Goal: Task Accomplishment & Management: Complete application form

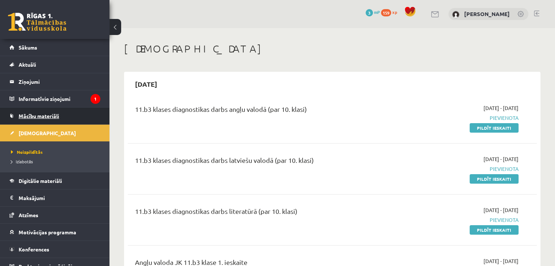
click at [57, 117] on span "Mācību materiāli" at bounding box center [39, 116] width 40 height 7
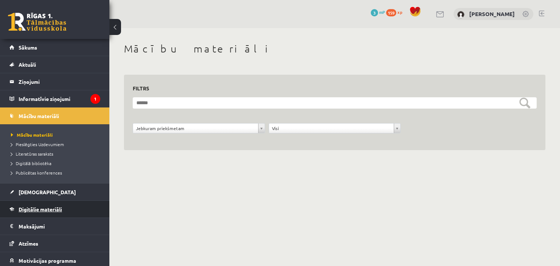
click at [36, 206] on span "Digitālie materiāli" at bounding box center [40, 209] width 43 height 7
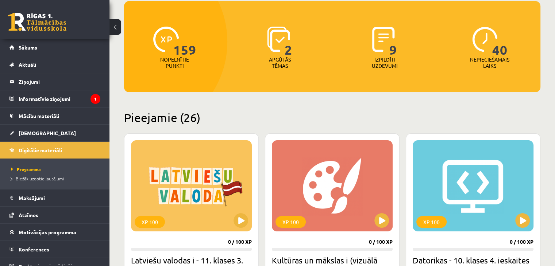
scroll to position [94, 0]
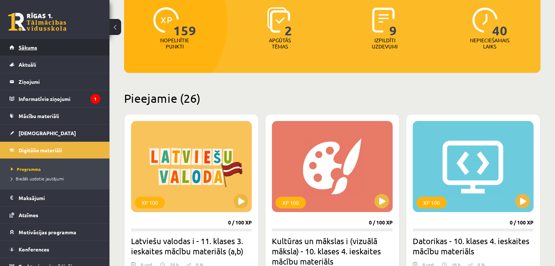
click at [26, 51] on link "Sākums" at bounding box center [54, 47] width 91 height 17
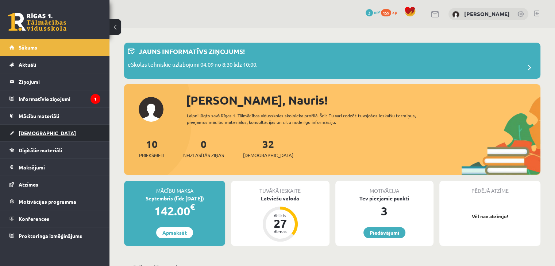
click at [39, 133] on span "[DEMOGRAPHIC_DATA]" at bounding box center [47, 133] width 57 height 7
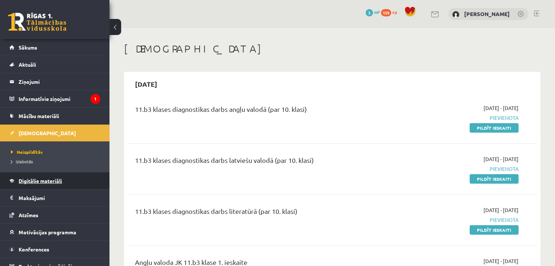
click at [23, 181] on span "Digitālie materiāli" at bounding box center [40, 181] width 43 height 7
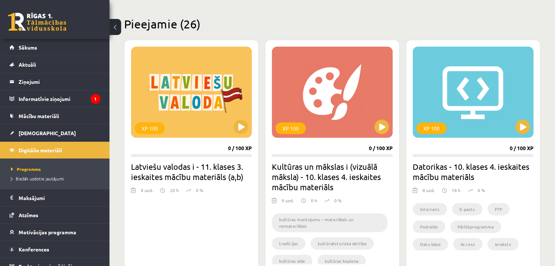
scroll to position [182, 0]
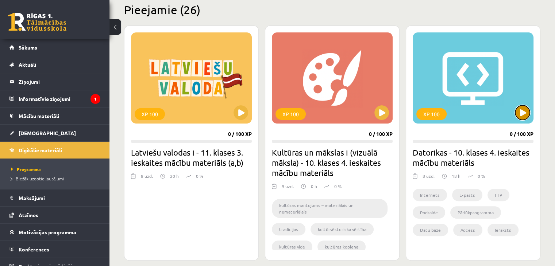
click at [518, 110] on button at bounding box center [522, 112] width 15 height 15
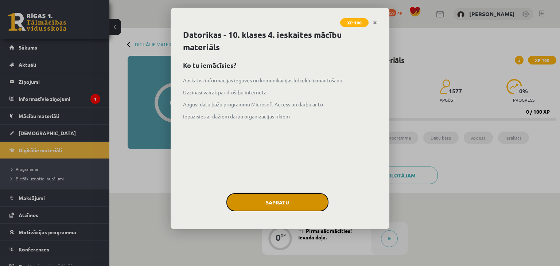
click at [300, 201] on button "Sapratu" at bounding box center [278, 202] width 102 height 18
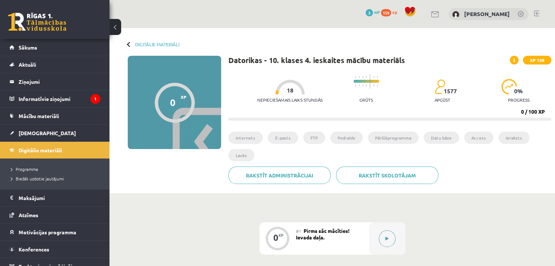
click at [387, 239] on icon at bounding box center [386, 239] width 3 height 4
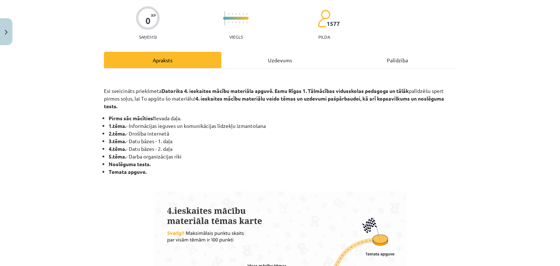
scroll to position [58, 0]
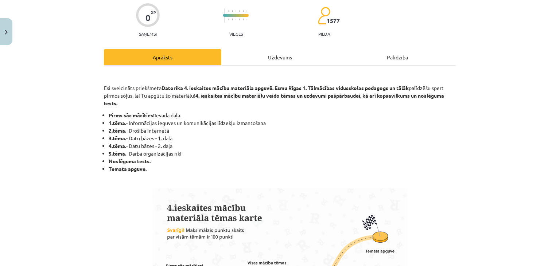
click at [288, 51] on div "Uzdevums" at bounding box center [279, 57] width 117 height 16
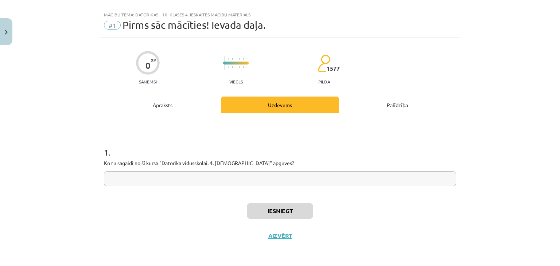
click at [161, 108] on div "Apraksts" at bounding box center [162, 105] width 117 height 16
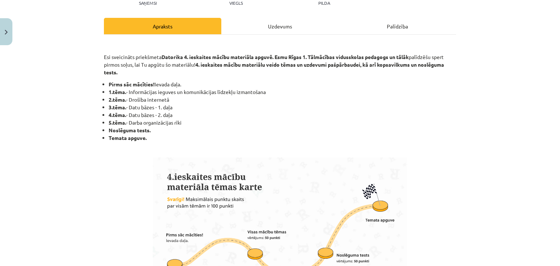
scroll to position [90, 0]
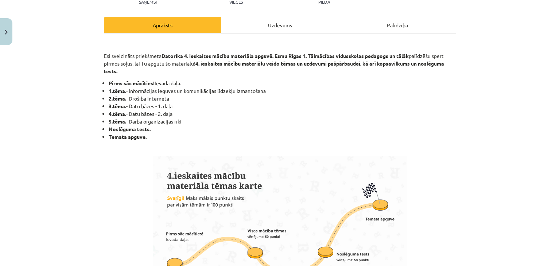
click at [270, 32] on div "Uzdevums" at bounding box center [279, 25] width 117 height 16
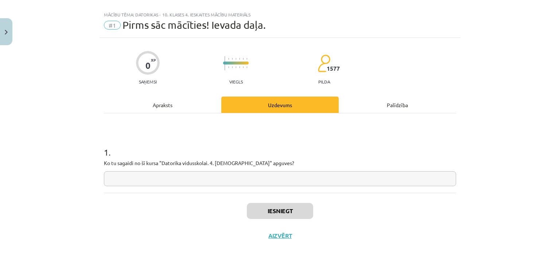
click at [185, 177] on input "text" at bounding box center [280, 178] width 352 height 15
type input "*"
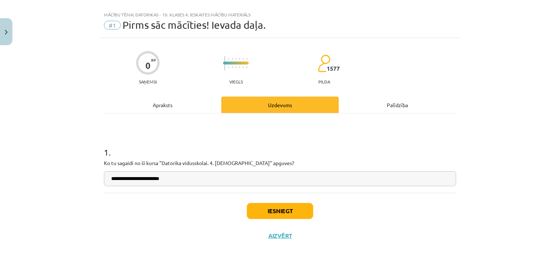
type input "**********"
click at [273, 209] on button "Iesniegt" at bounding box center [280, 211] width 66 height 16
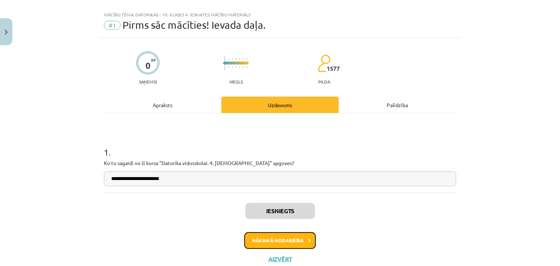
click at [298, 235] on button "Nākamā nodarbība" at bounding box center [279, 240] width 71 height 17
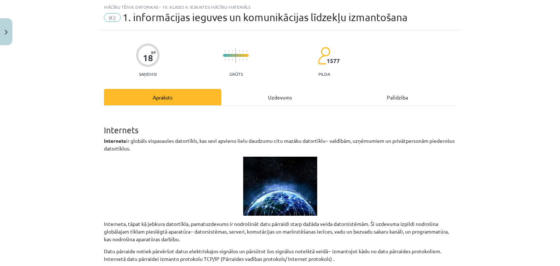
click at [254, 96] on div "Uzdevums" at bounding box center [279, 97] width 117 height 16
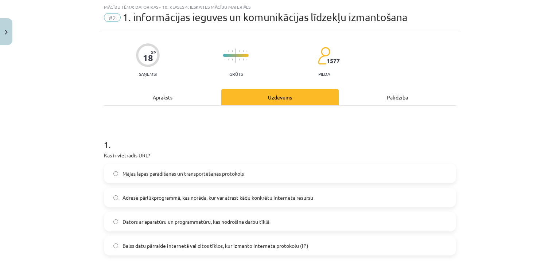
click at [159, 93] on div "Apraksts" at bounding box center [162, 97] width 117 height 16
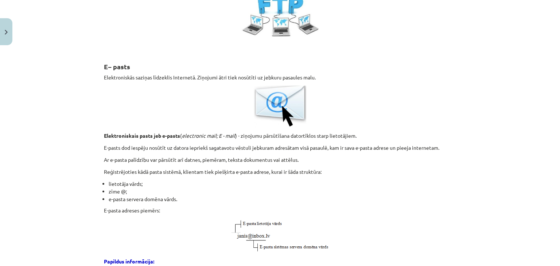
scroll to position [0, 0]
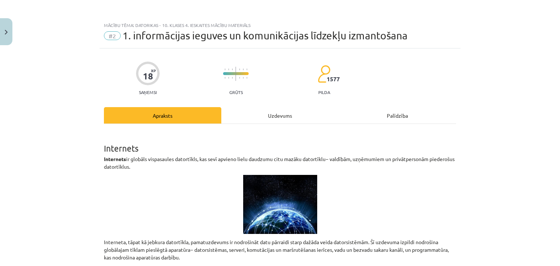
click at [283, 117] on div "Uzdevums" at bounding box center [279, 115] width 117 height 16
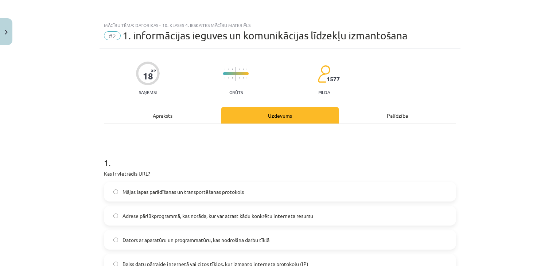
scroll to position [18, 0]
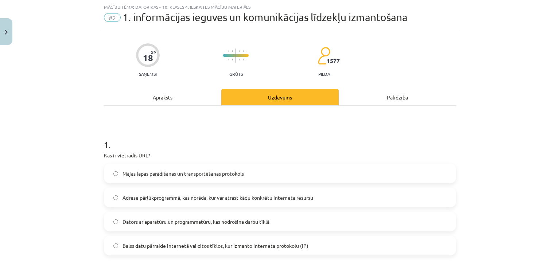
click at [540, 36] on div "Mācību tēma: Datorikas - 10. klases 4. ieskaites mācību materiāls #2 1. informā…" at bounding box center [280, 133] width 560 height 266
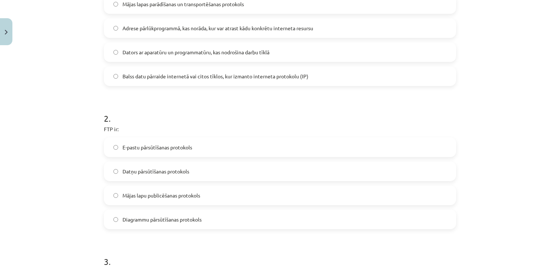
scroll to position [197, 0]
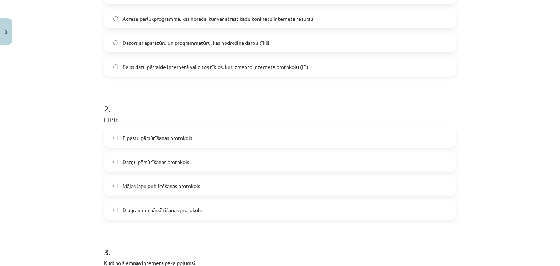
click at [230, 164] on label "Datņu pārsūtīšanas protokols" at bounding box center [280, 162] width 351 height 18
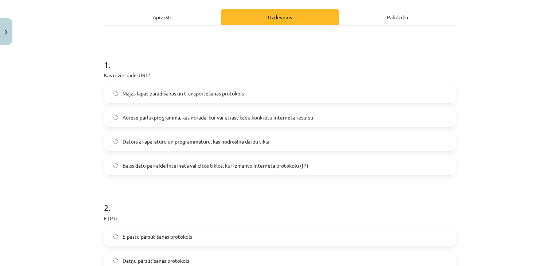
click at [264, 97] on label "Mājas lapas parādīšanas un transportēšanas protokols" at bounding box center [280, 93] width 351 height 18
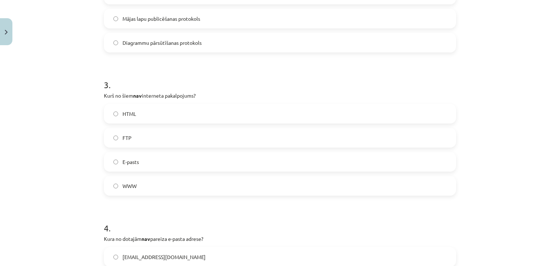
scroll to position [378, 0]
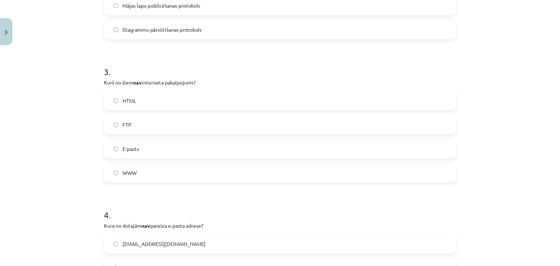
click at [183, 105] on label "HTML" at bounding box center [280, 101] width 351 height 18
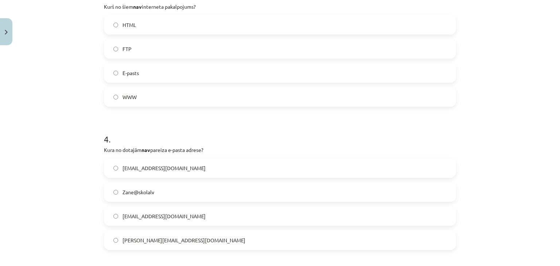
scroll to position [470, 0]
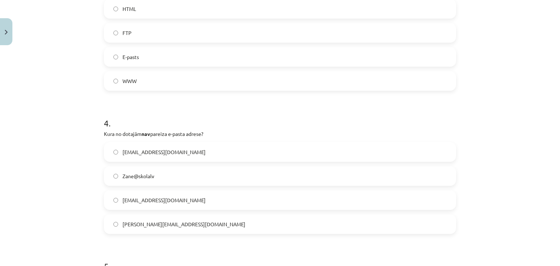
click at [276, 202] on label "peteris_lielais@SkolA.lv" at bounding box center [280, 200] width 351 height 18
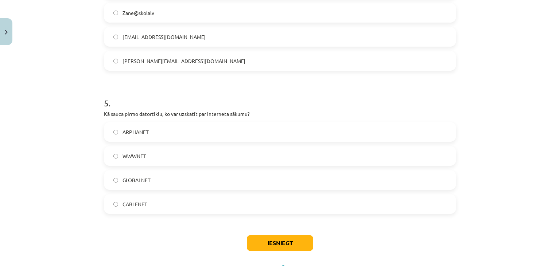
scroll to position [643, 0]
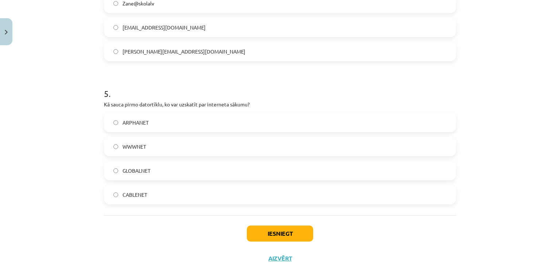
click at [266, 144] on label "WWWNET" at bounding box center [280, 147] width 351 height 18
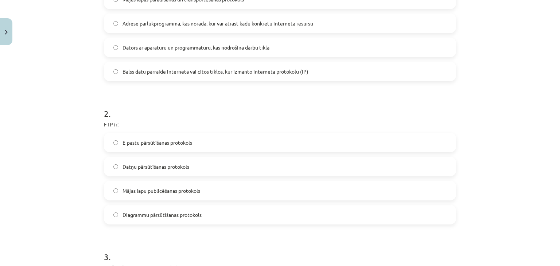
scroll to position [142, 0]
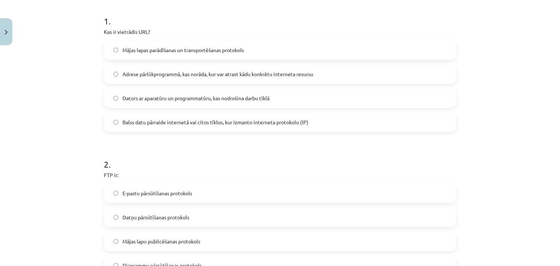
click at [346, 78] on label "Adrese pārlūkprogrammā, kas norāda, kur var atrast kādu konkrētu interneta resu…" at bounding box center [280, 74] width 351 height 18
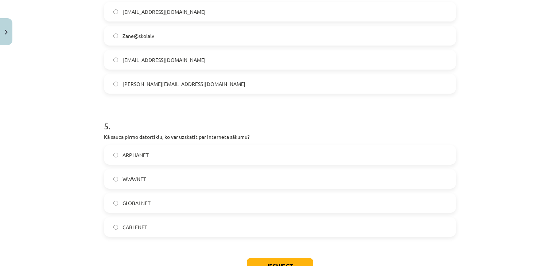
scroll to position [590, 0]
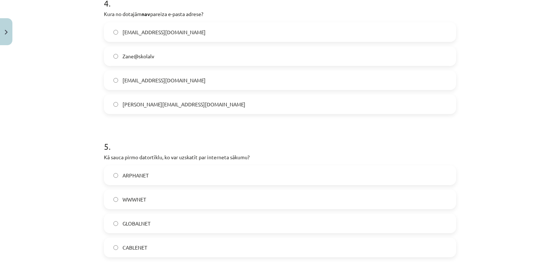
click at [231, 53] on label "Zane@skolalv" at bounding box center [280, 56] width 351 height 18
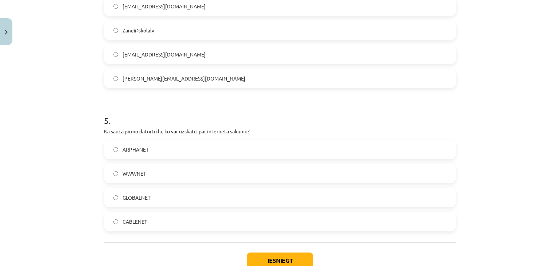
scroll to position [665, 0]
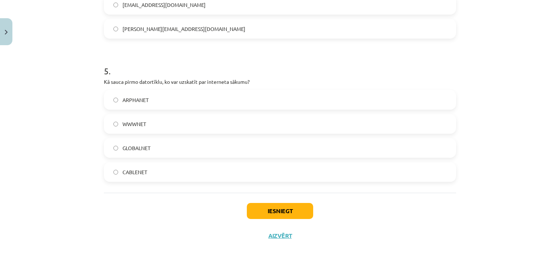
click at [241, 107] on label "ARPHANET" at bounding box center [280, 100] width 351 height 18
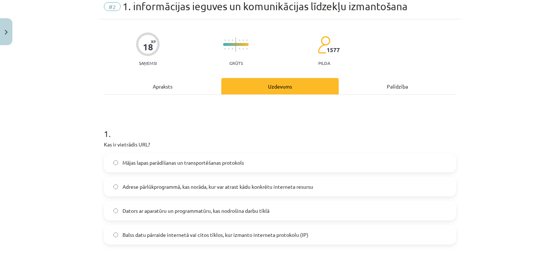
scroll to position [28, 0]
click at [158, 89] on div "Apraksts" at bounding box center [162, 87] width 117 height 16
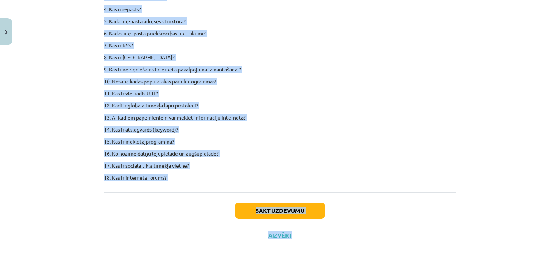
scroll to position [4528, 0]
drag, startPoint x: 102, startPoint y: 95, endPoint x: 236, endPoint y: 177, distance: 156.5
copy div "Internets Internets ir globāls vispasaules datortīkls, kas sevī apvieno lielu d…"
click at [490, 48] on div "Mācību tēma: Datorikas - 10. klases 4. ieskaites mācību materiāls #2 1. informā…" at bounding box center [280, 133] width 560 height 266
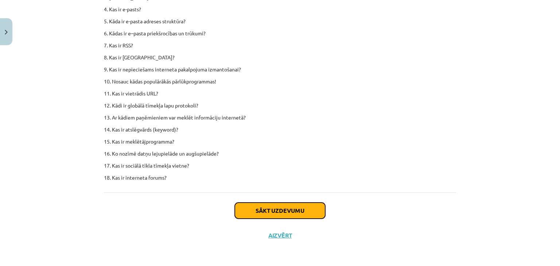
click at [283, 207] on button "Sākt uzdevumu" at bounding box center [280, 211] width 90 height 16
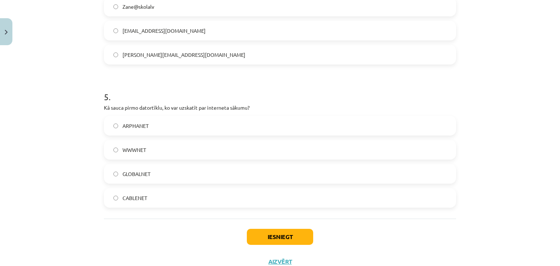
scroll to position [665, 0]
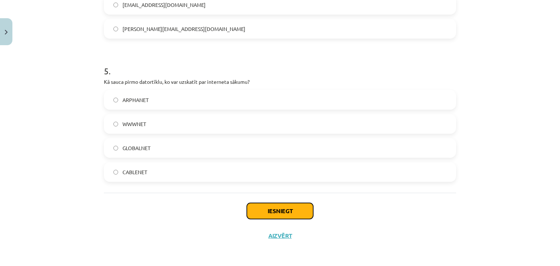
click at [256, 208] on button "Iesniegt" at bounding box center [280, 211] width 66 height 16
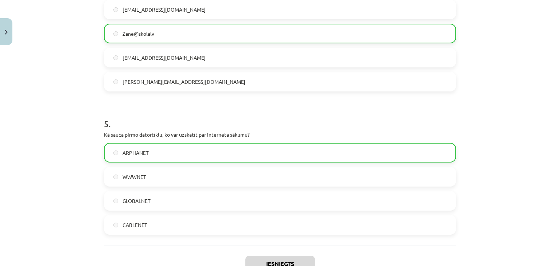
scroll to position [689, 0]
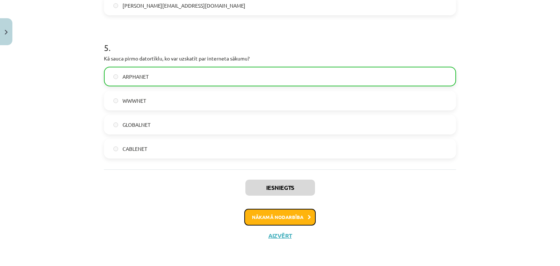
click at [263, 220] on button "Nākamā nodarbība" at bounding box center [279, 217] width 71 height 17
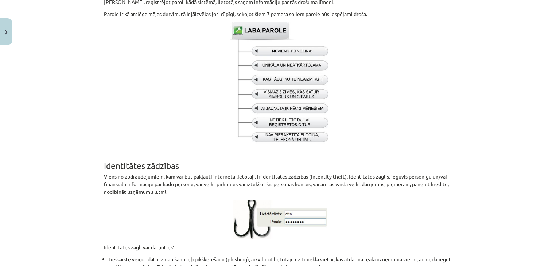
scroll to position [596, 0]
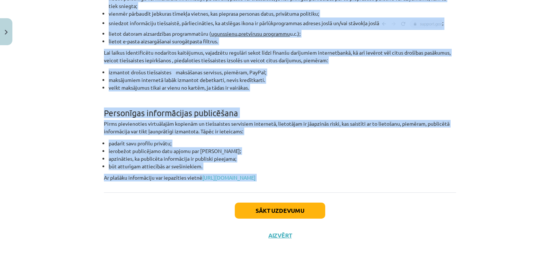
drag, startPoint x: 102, startPoint y: 85, endPoint x: 222, endPoint y: 194, distance: 162.4
copy div "Jebkurš dators, kas pieslēgts internetam, ir pakļauts uzbrukumiem. Lai pasargāt…"
click at [302, 208] on button "Sākt uzdevumu" at bounding box center [280, 211] width 90 height 16
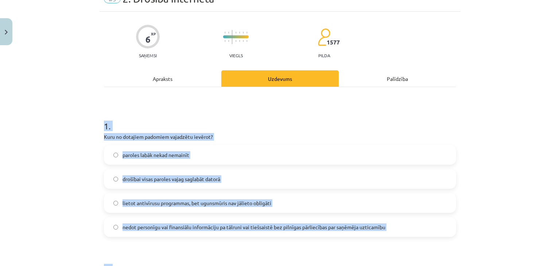
scroll to position [18, 0]
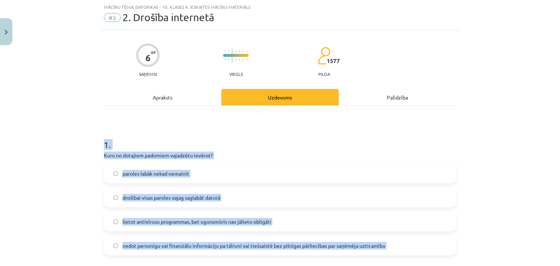
click at [416, 150] on div "1 . Kuru no dotajiem padomiem vajadzētu ievērot? paroles labāk nekad nemainīt d…" at bounding box center [280, 191] width 352 height 129
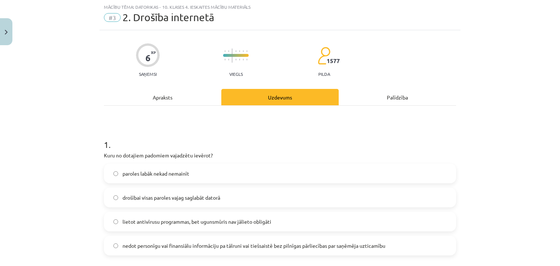
click at [416, 150] on div "1 . Kuru no dotajiem padomiem vajadzētu ievērot? paroles labāk nekad nemainīt d…" at bounding box center [280, 191] width 352 height 129
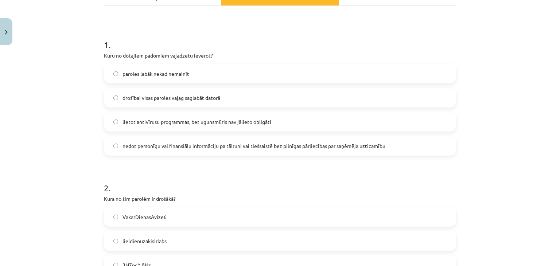
scroll to position [119, 0]
click at [352, 148] on span "nedot personīgu vai finansiālu informāciju pa tālruni vai tiešsaistē bez pilnīg…" at bounding box center [254, 145] width 263 height 8
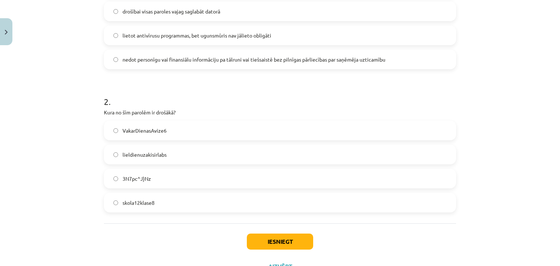
scroll to position [205, 0]
click at [288, 177] on label "3N7pc^J}Nz" at bounding box center [280, 178] width 351 height 18
click at [293, 243] on button "Iesniegt" at bounding box center [280, 241] width 66 height 16
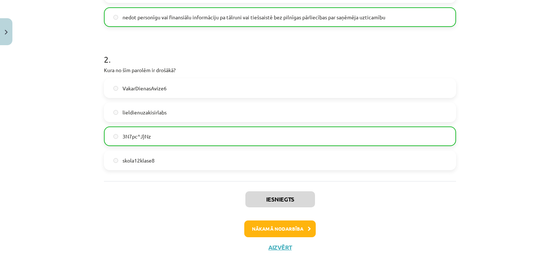
scroll to position [248, 0]
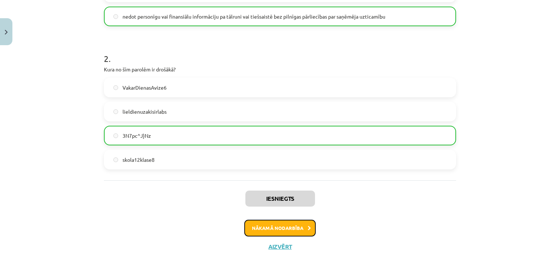
click at [277, 225] on button "Nākamā nodarbība" at bounding box center [279, 228] width 71 height 17
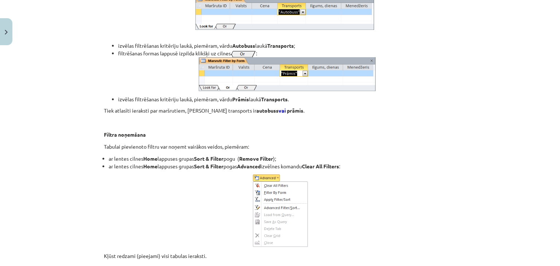
scroll to position [6689, 0]
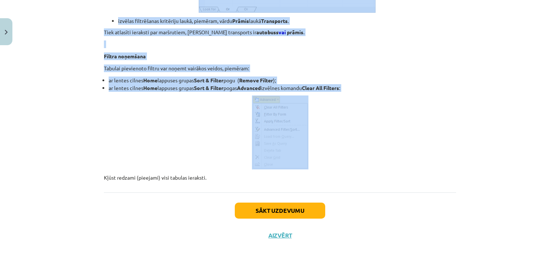
drag, startPoint x: 102, startPoint y: 116, endPoint x: 297, endPoint y: 133, distance: 195.5
copy div "Datubāze ir informācijas kopums ar noteiktu struktūru. Par datu bāzi var saukt …"
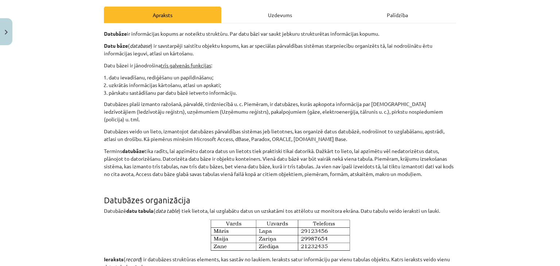
scroll to position [0, 0]
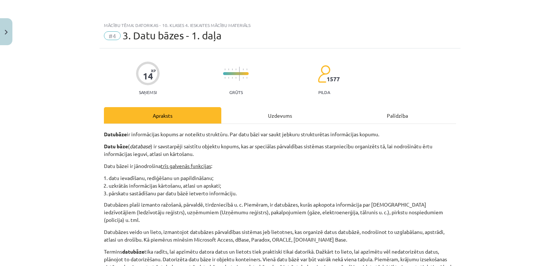
click at [271, 117] on div "Uzdevums" at bounding box center [279, 115] width 117 height 16
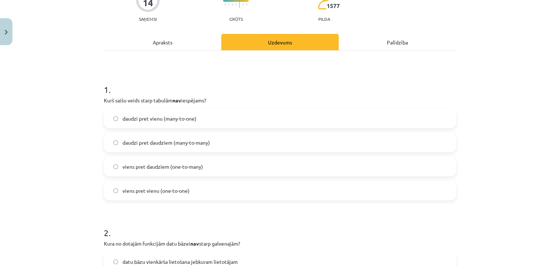
scroll to position [73, 0]
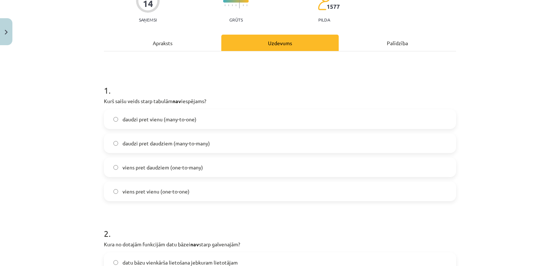
click at [158, 43] on div "Apraksts" at bounding box center [162, 43] width 117 height 16
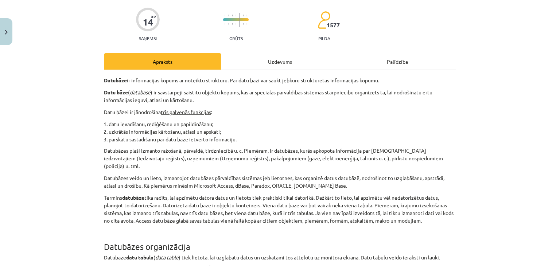
scroll to position [53, 0]
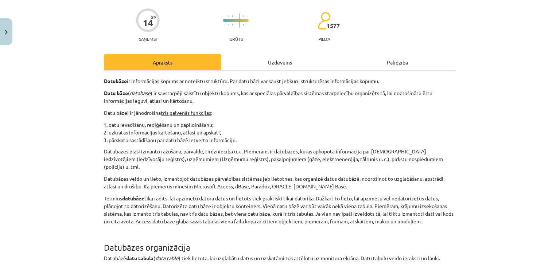
click at [275, 60] on div "Uzdevums" at bounding box center [279, 62] width 117 height 16
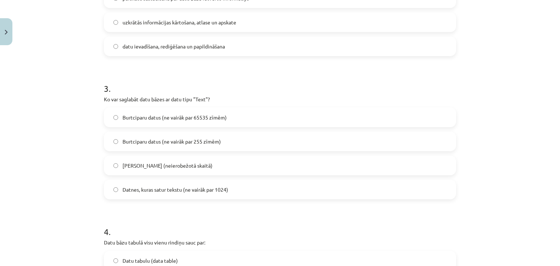
scroll to position [360, 0]
click at [202, 139] on span "Burtciparu datus (ne vairāk par 255 zīmēm)" at bounding box center [172, 143] width 98 height 8
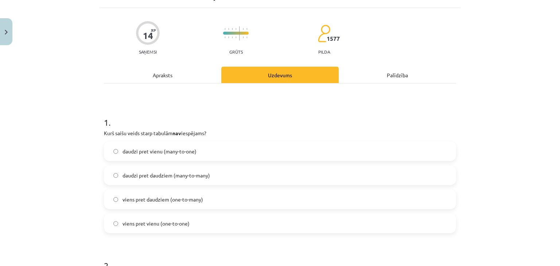
scroll to position [0, 0]
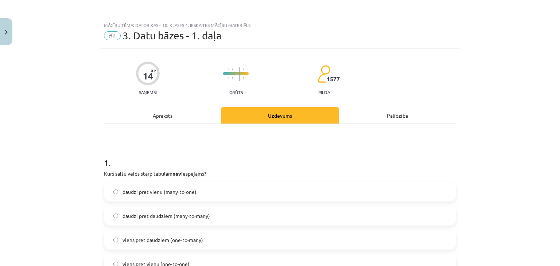
click at [166, 119] on div "Apraksts" at bounding box center [162, 115] width 117 height 16
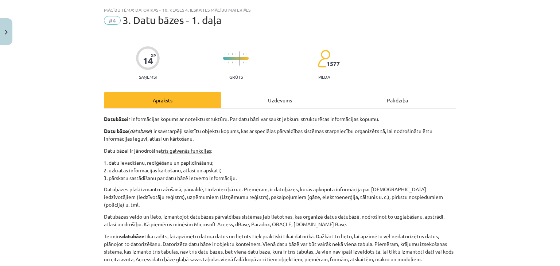
scroll to position [7, 0]
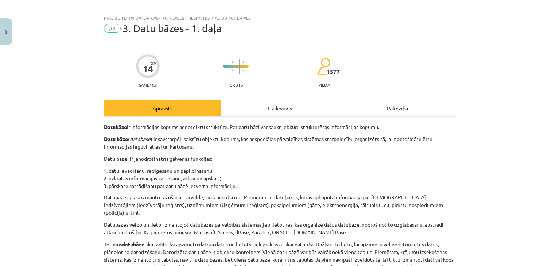
click at [295, 110] on div "Uzdevums" at bounding box center [279, 108] width 117 height 16
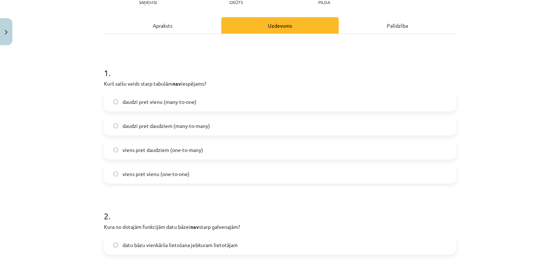
scroll to position [96, 0]
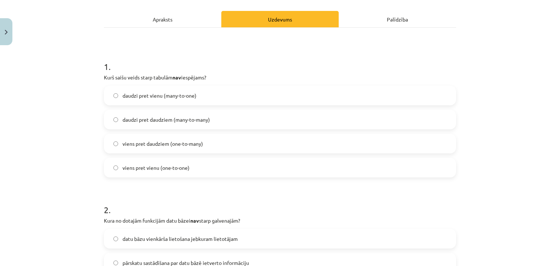
click at [268, 98] on label "daudzi pret vienu (many-to-one)" at bounding box center [280, 95] width 351 height 18
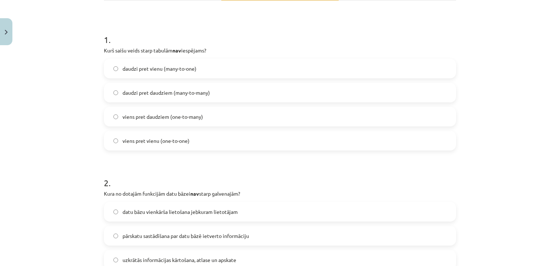
click at [254, 140] on label "viens pret vienu (one-to-one)" at bounding box center [280, 141] width 351 height 18
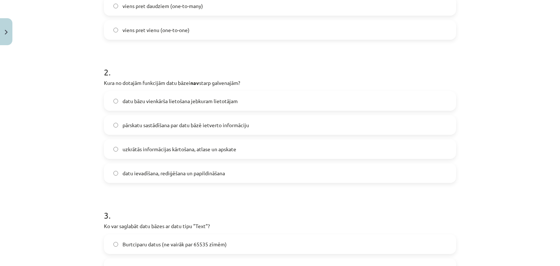
scroll to position [236, 0]
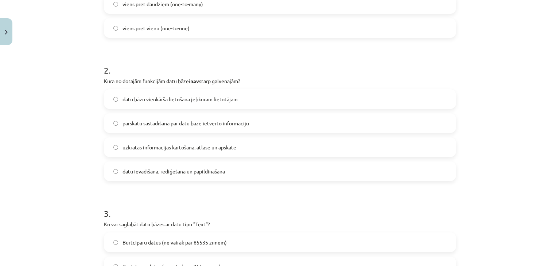
click at [159, 151] on label "uzkrātās informācijas kārtošana, atlase un apskate" at bounding box center [280, 147] width 351 height 18
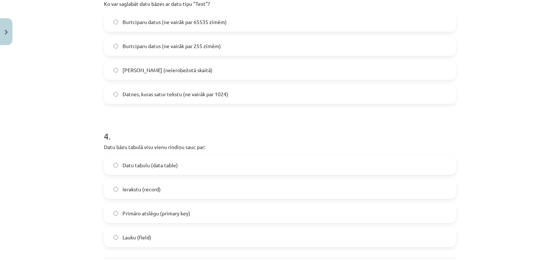
scroll to position [489, 0]
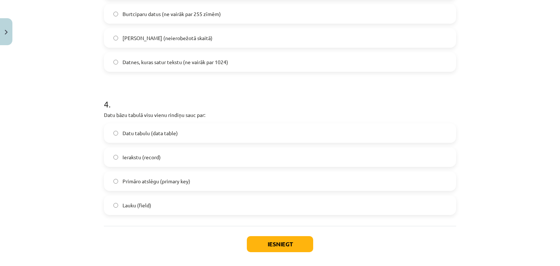
click at [206, 205] on label "Lauku (field)" at bounding box center [280, 205] width 351 height 18
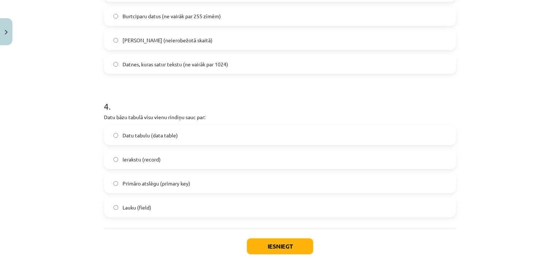
click at [307, 141] on label "Datu tabulu (data table)" at bounding box center [280, 135] width 351 height 18
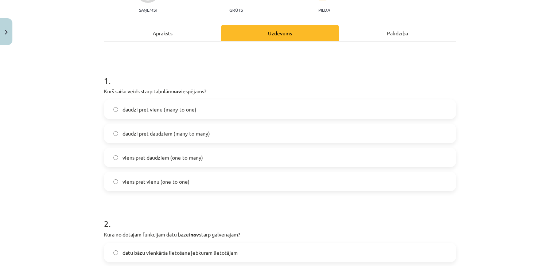
scroll to position [84, 0]
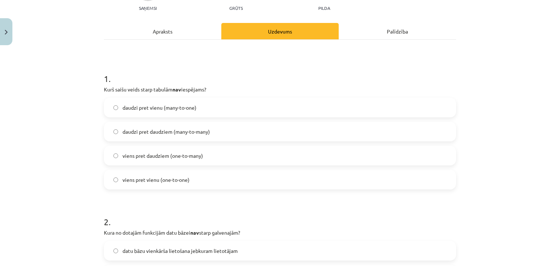
click at [123, 182] on span "viens pret vienu (one-to-one)" at bounding box center [156, 180] width 67 height 8
click at [152, 26] on div "Apraksts" at bounding box center [162, 31] width 117 height 16
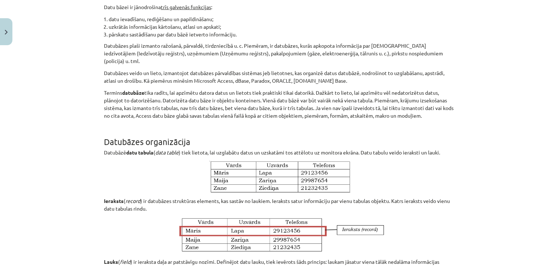
scroll to position [0, 0]
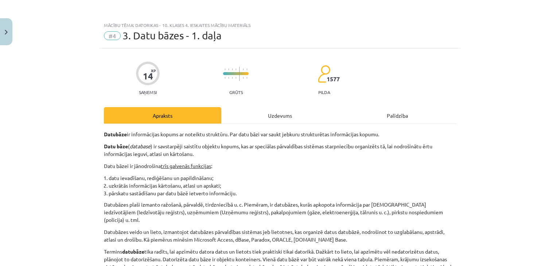
click at [277, 120] on div "Uzdevums" at bounding box center [279, 115] width 117 height 16
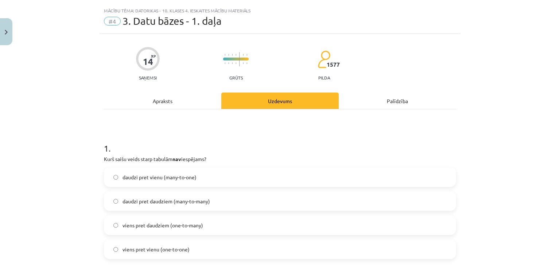
scroll to position [18, 0]
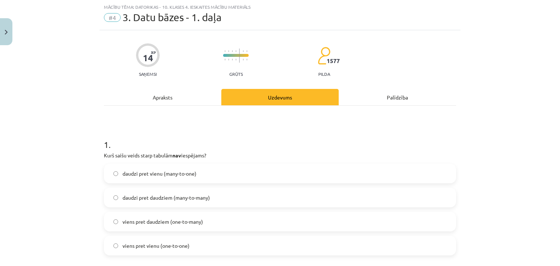
click at [202, 172] on label "daudzi pret vienu (many-to-one)" at bounding box center [280, 173] width 351 height 18
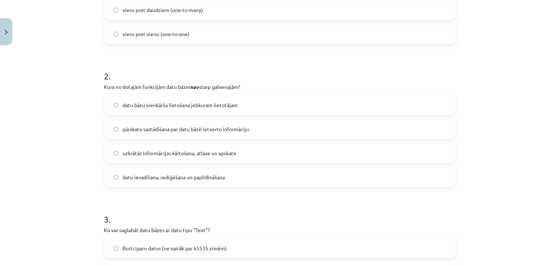
scroll to position [233, 0]
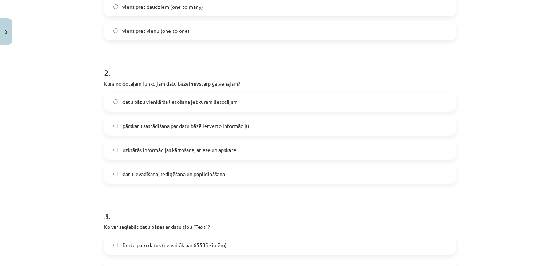
click at [239, 98] on label "datu bāzu vienkārša lietošana jebkuram lietotājam" at bounding box center [280, 102] width 351 height 18
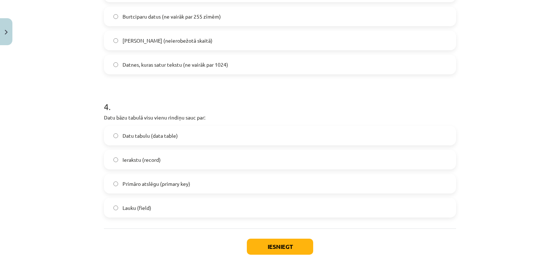
scroll to position [498, 0]
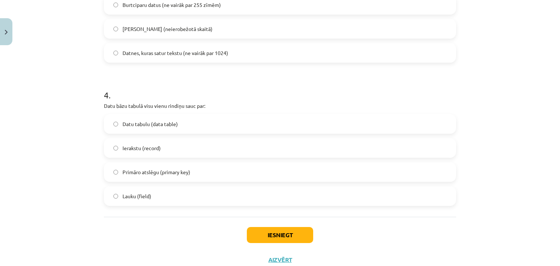
click at [283, 147] on label "Ierakstu (record)" at bounding box center [280, 148] width 351 height 18
click at [274, 239] on button "Iesniegt" at bounding box center [280, 235] width 66 height 16
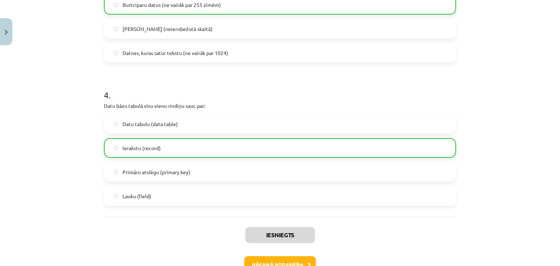
scroll to position [526, 0]
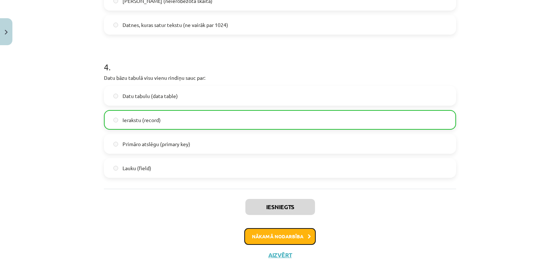
click at [263, 233] on button "Nākamā nodarbība" at bounding box center [279, 236] width 71 height 17
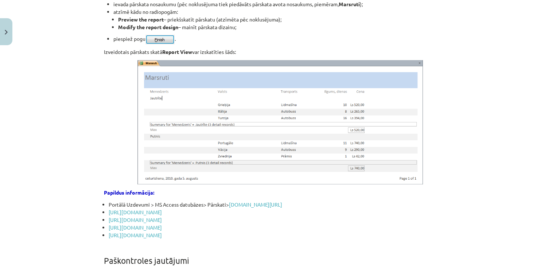
scroll to position [4447, 0]
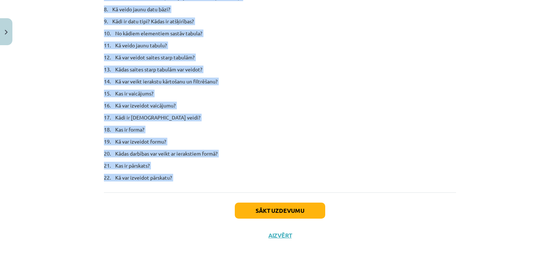
drag, startPoint x: 102, startPoint y: 148, endPoint x: 178, endPoint y: 207, distance: 96.4
copy div "Vaicājumi Vaicājumi ir viena no galvenajām datu bāzes daļām, kas var veikt daud…"
click at [489, 49] on div "Mācību tēma: Datorikas - 10. klases 4. ieskaites mācību materiāls #5 4. Datu bā…" at bounding box center [280, 133] width 560 height 266
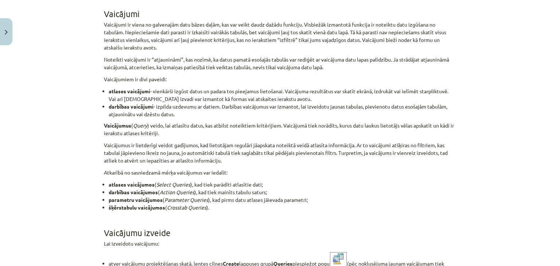
scroll to position [0, 0]
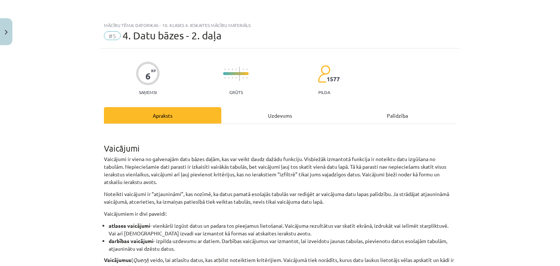
click at [284, 121] on div "Uzdevums" at bounding box center [279, 115] width 117 height 16
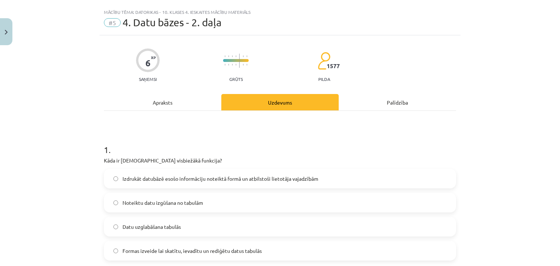
scroll to position [18, 0]
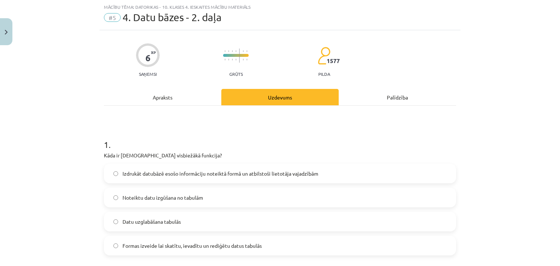
click at [182, 99] on div "Apraksts" at bounding box center [162, 97] width 117 height 16
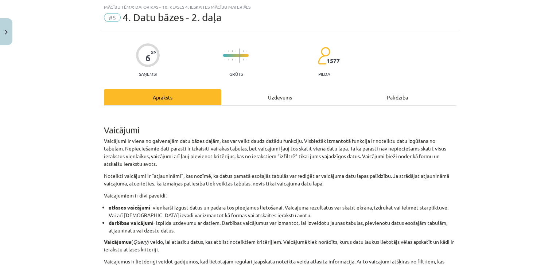
click at [272, 104] on div "Uzdevums" at bounding box center [279, 97] width 117 height 16
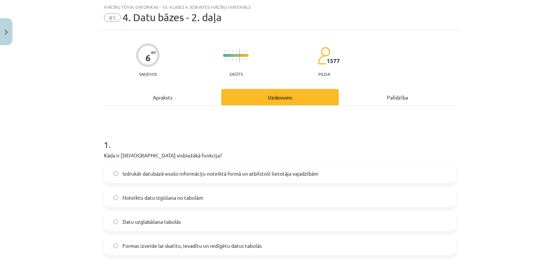
click at [169, 92] on div "Apraksts" at bounding box center [162, 97] width 117 height 16
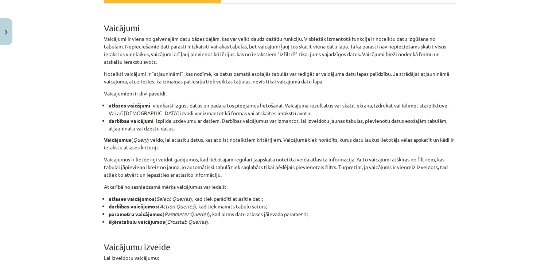
scroll to position [70, 0]
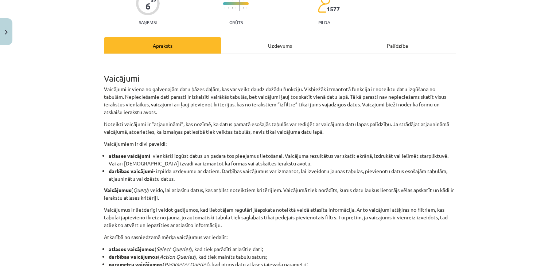
click at [269, 39] on div "Uzdevums" at bounding box center [279, 45] width 117 height 16
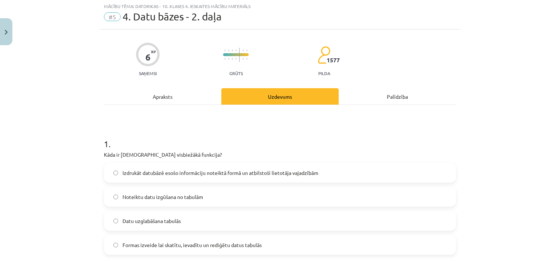
scroll to position [18, 0]
click at [222, 194] on label "Noteiktu datu izgūšana no tabulām" at bounding box center [280, 198] width 351 height 18
click at [156, 98] on div "Apraksts" at bounding box center [162, 97] width 117 height 16
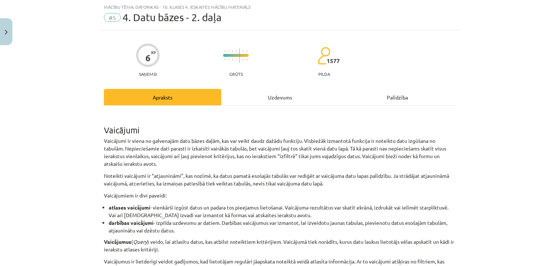
click at [286, 97] on div "Uzdevums" at bounding box center [279, 97] width 117 height 16
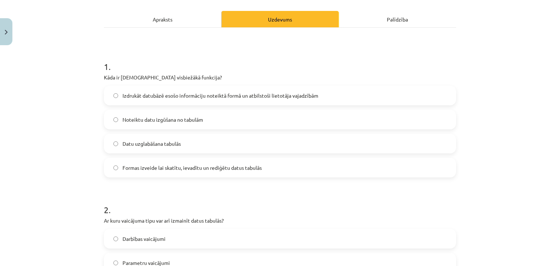
scroll to position [94, 0]
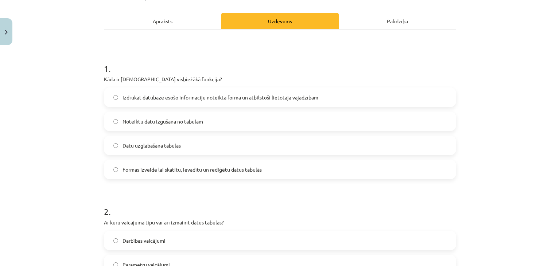
click at [159, 19] on div "Apraksts" at bounding box center [162, 21] width 117 height 16
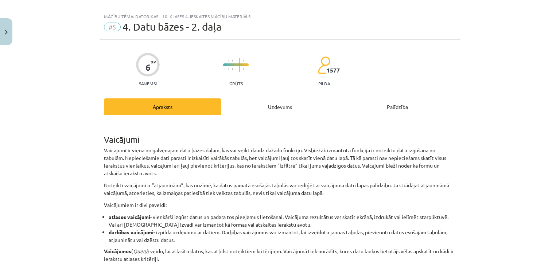
scroll to position [6, 0]
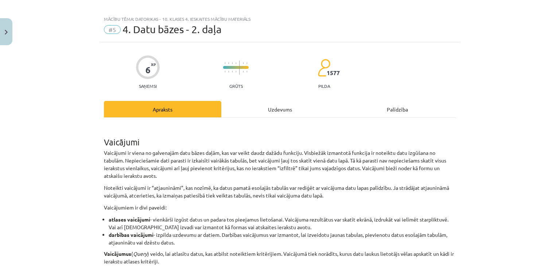
click at [277, 115] on div "Uzdevums" at bounding box center [279, 109] width 117 height 16
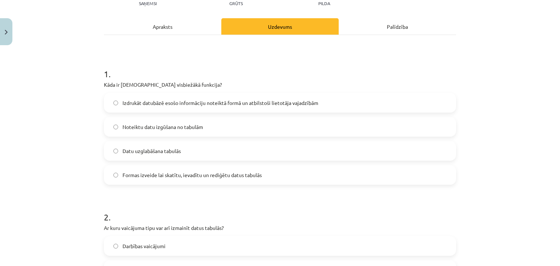
scroll to position [88, 0]
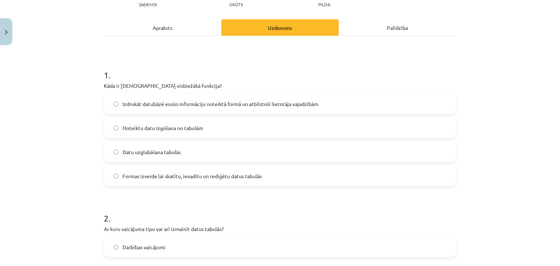
click at [175, 26] on div "Apraksts" at bounding box center [162, 27] width 117 height 16
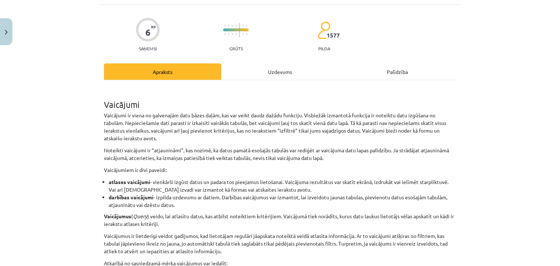
scroll to position [44, 0]
click at [278, 73] on div "Uzdevums" at bounding box center [279, 71] width 117 height 16
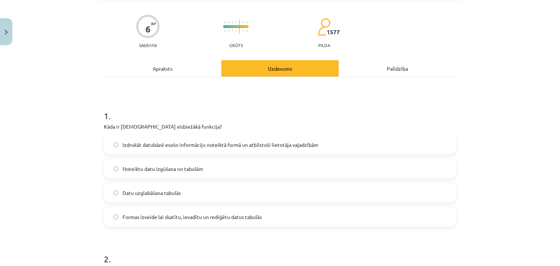
scroll to position [42, 0]
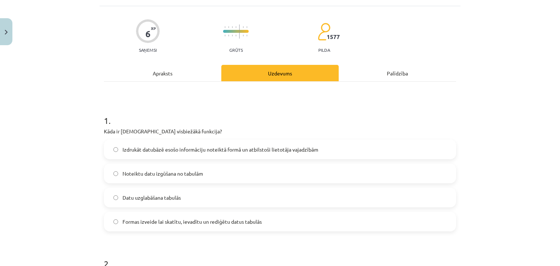
click at [167, 76] on div "Apraksts" at bounding box center [162, 73] width 117 height 16
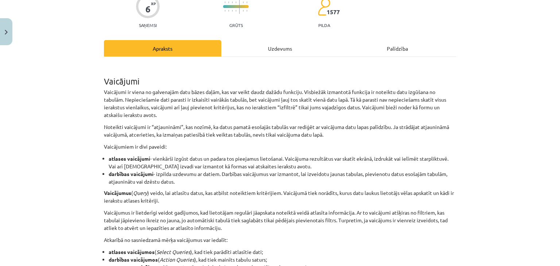
scroll to position [67, 0]
click at [278, 53] on div "Uzdevums" at bounding box center [279, 48] width 117 height 16
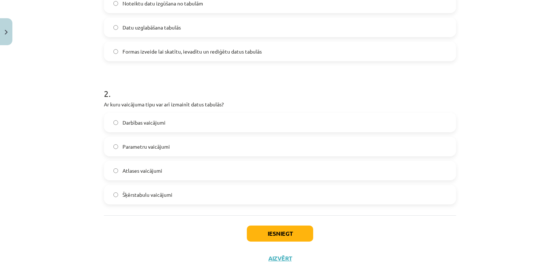
scroll to position [212, 0]
click at [244, 127] on label "Darbības vaicājumi" at bounding box center [280, 123] width 351 height 18
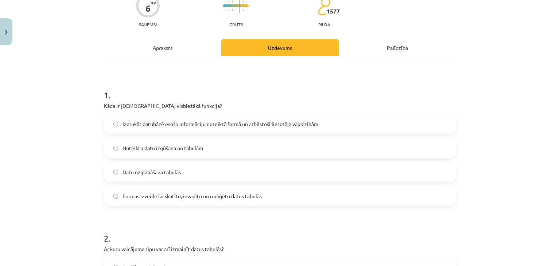
scroll to position [66, 0]
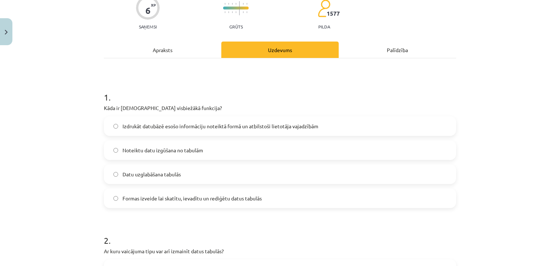
click at [173, 44] on div "Apraksts" at bounding box center [162, 50] width 117 height 16
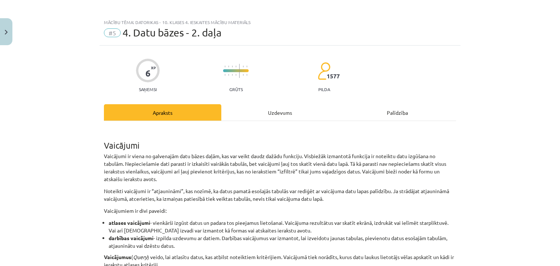
scroll to position [0, 0]
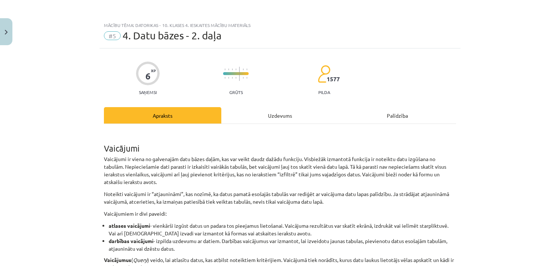
click at [263, 123] on div "Uzdevums" at bounding box center [279, 115] width 117 height 16
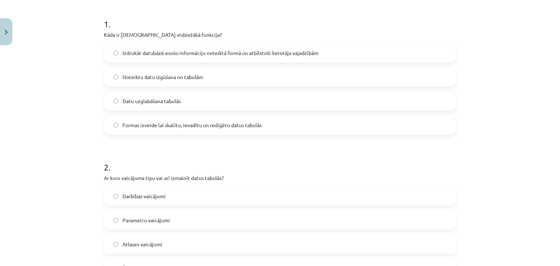
scroll to position [235, 0]
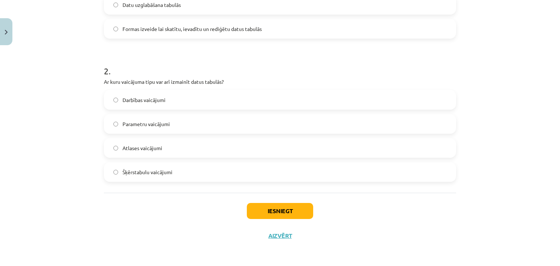
drag, startPoint x: 302, startPoint y: 202, endPoint x: 302, endPoint y: 208, distance: 5.8
click at [302, 208] on div "Iesniegt Aizvērt" at bounding box center [280, 218] width 352 height 51
click at [302, 208] on button "Iesniegt" at bounding box center [280, 211] width 66 height 16
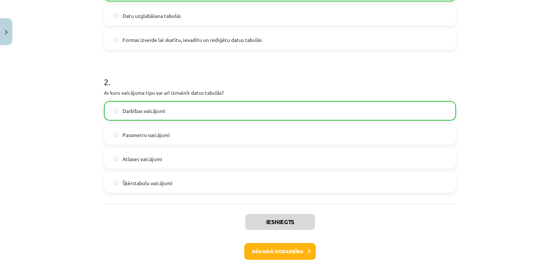
scroll to position [258, 0]
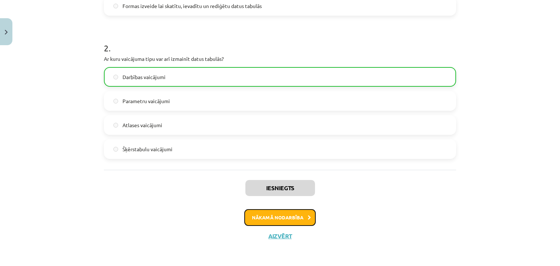
click at [292, 219] on button "Nākamā nodarbība" at bounding box center [279, 217] width 71 height 17
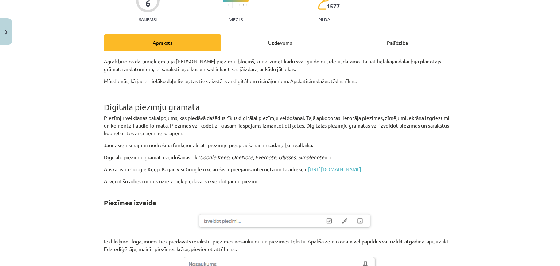
scroll to position [18, 0]
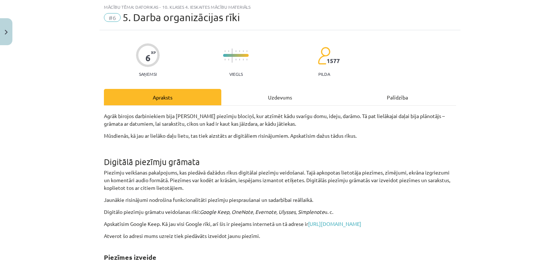
click at [262, 99] on div "Uzdevums" at bounding box center [279, 97] width 117 height 16
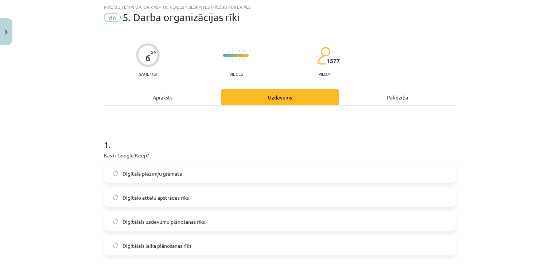
click at [171, 98] on div "Apraksts" at bounding box center [162, 97] width 117 height 16
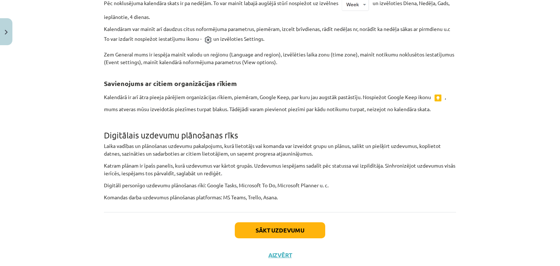
scroll to position [1717, 0]
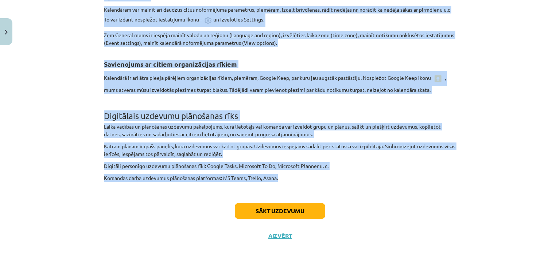
drag, startPoint x: 101, startPoint y: 134, endPoint x: 305, endPoint y: 186, distance: 210.2
copy div "Agrāk birojos darbiniekiem bija katram savs piezīmju blociņš, kur atzīmēt kādu …"
click at [493, 91] on div "Mācību tēma: Datorikas - 10. klases 4. ieskaites mācību materiāls #6 5. Darba o…" at bounding box center [280, 133] width 560 height 266
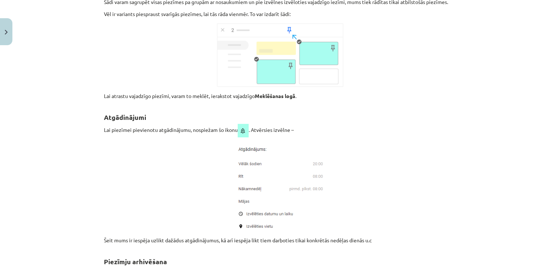
scroll to position [748, 0]
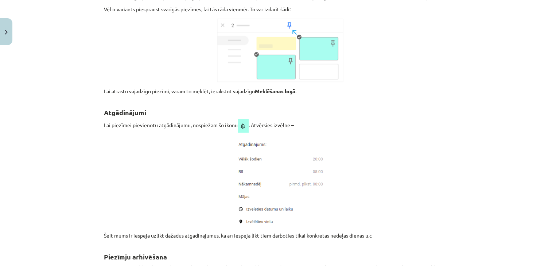
click at [471, 68] on div "Mācību tēma: Datorikas - 10. klases 4. ieskaites mācību materiāls #6 5. Darba o…" at bounding box center [280, 133] width 560 height 266
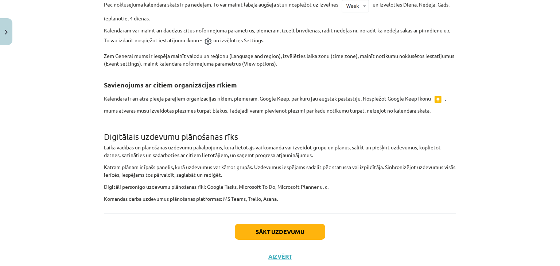
scroll to position [1717, 0]
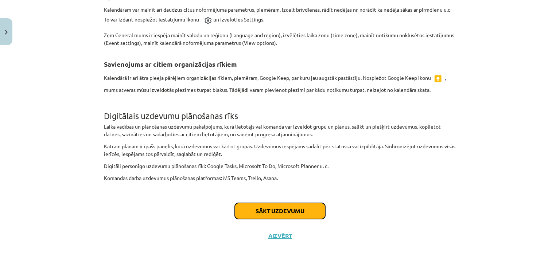
click at [278, 216] on button "Sākt uzdevumu" at bounding box center [280, 211] width 90 height 16
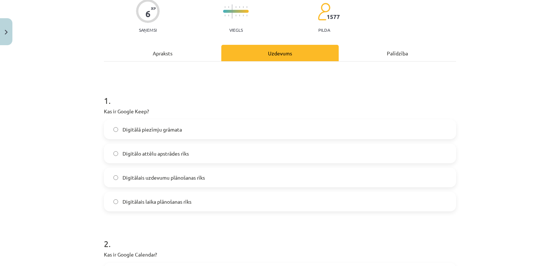
scroll to position [18, 0]
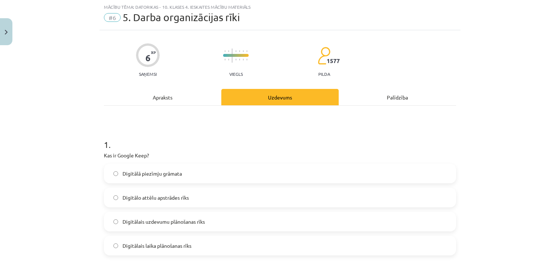
click at [211, 180] on label "Digitālā piezīmju grāmata" at bounding box center [280, 173] width 351 height 18
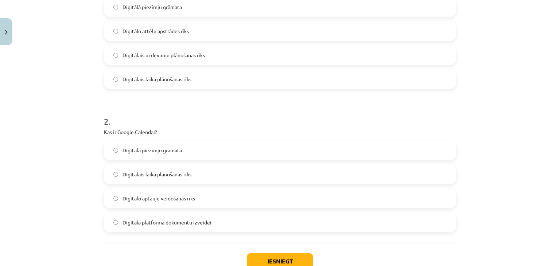
scroll to position [185, 0]
click at [202, 177] on label "Digitālais laika plānošanas rīks" at bounding box center [280, 174] width 351 height 18
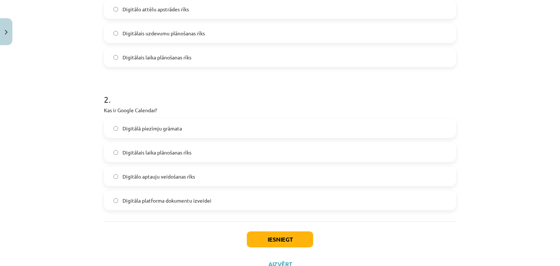
scroll to position [235, 0]
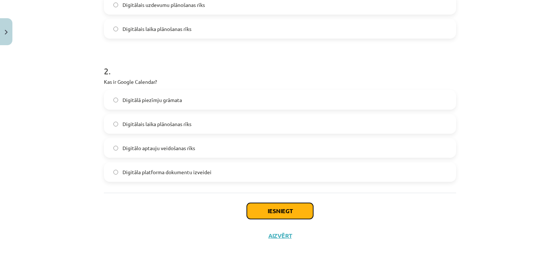
click at [255, 206] on button "Iesniegt" at bounding box center [280, 211] width 66 height 16
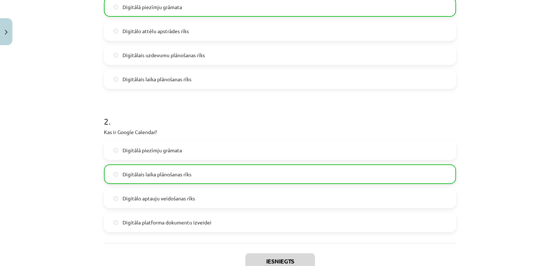
scroll to position [258, 0]
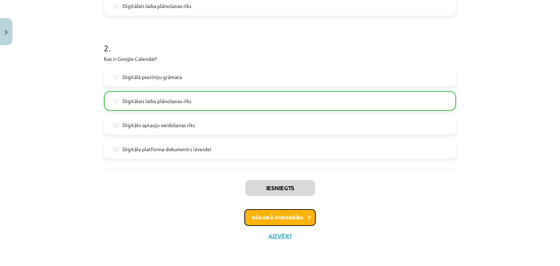
click at [267, 215] on button "Nākamā nodarbība" at bounding box center [279, 217] width 71 height 17
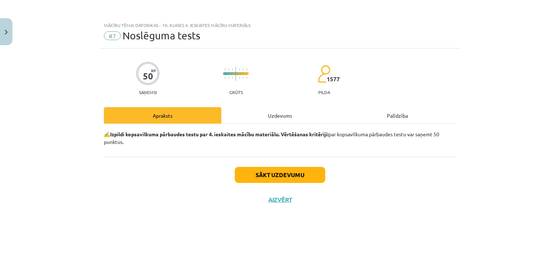
click at [292, 121] on div "Uzdevums" at bounding box center [279, 115] width 117 height 16
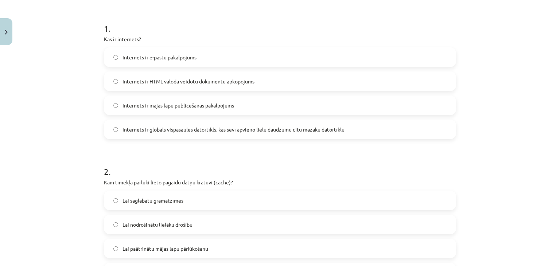
scroll to position [131, 0]
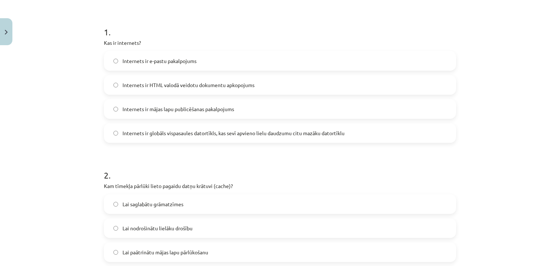
click at [332, 139] on label "Internets ir globāls vispasaules datortīkls, kas sevī apvieno lielu daudzumu ci…" at bounding box center [280, 133] width 351 height 18
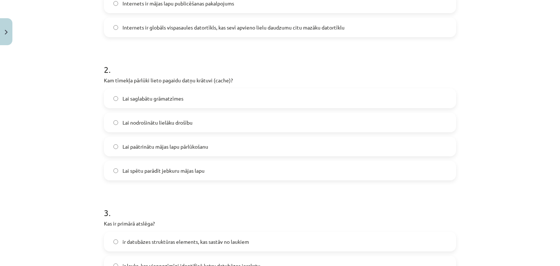
scroll to position [264, 0]
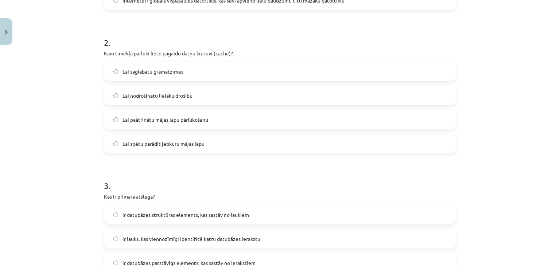
click at [206, 120] on span "Lai paātrinātu mājas lapu pārlūkošanu" at bounding box center [166, 120] width 86 height 8
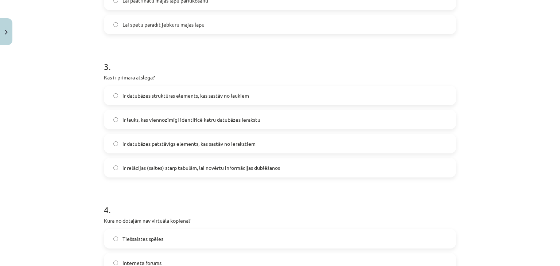
scroll to position [396, 0]
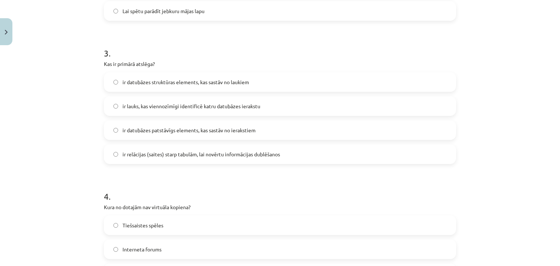
click at [343, 109] on label "ir lauks, kas viennozīmīgi identificē katru datubāzes ierakstu" at bounding box center [280, 106] width 351 height 18
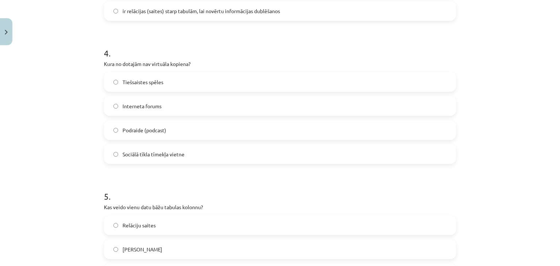
scroll to position [548, 0]
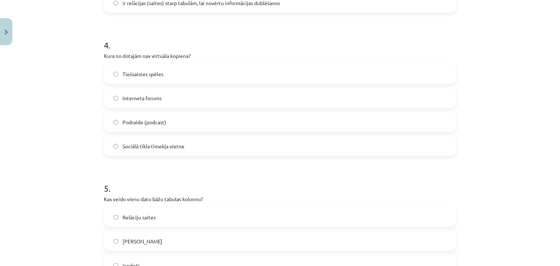
click at [276, 125] on label "Podraide (podcast)" at bounding box center [280, 122] width 351 height 18
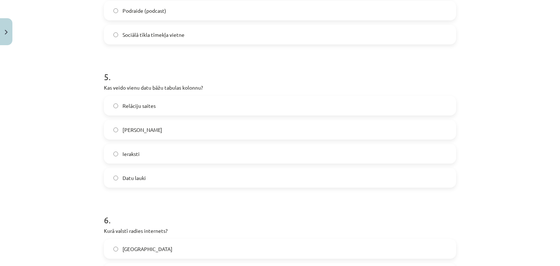
scroll to position [661, 0]
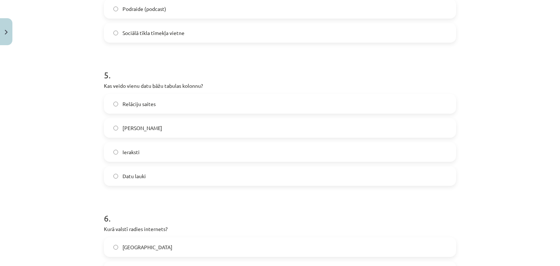
click at [229, 147] on label "Ieraksti" at bounding box center [280, 152] width 351 height 18
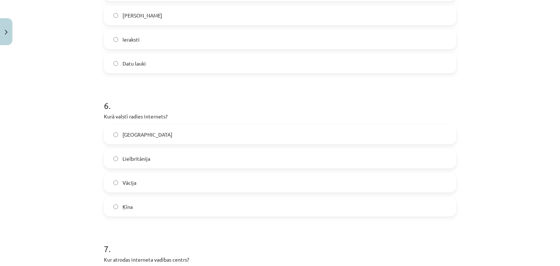
scroll to position [791, 0]
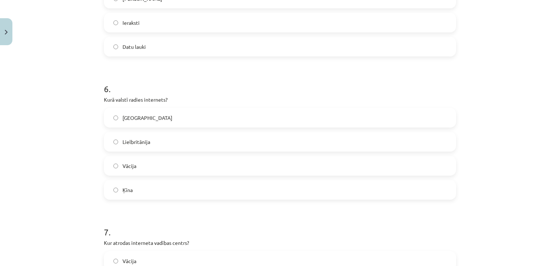
click at [367, 113] on label "ASV" at bounding box center [280, 118] width 351 height 18
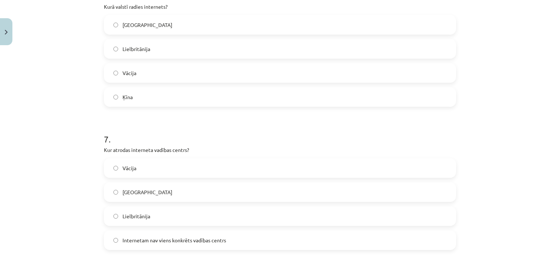
scroll to position [962, 0]
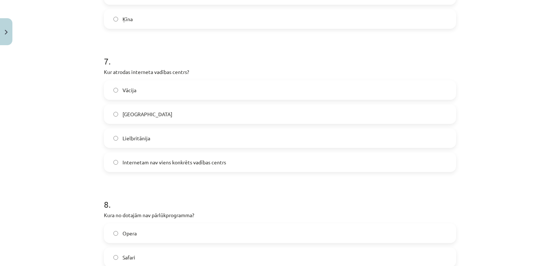
click at [417, 92] on label "Vācija" at bounding box center [280, 90] width 351 height 18
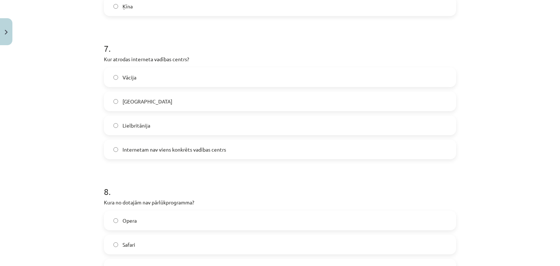
scroll to position [979, 0]
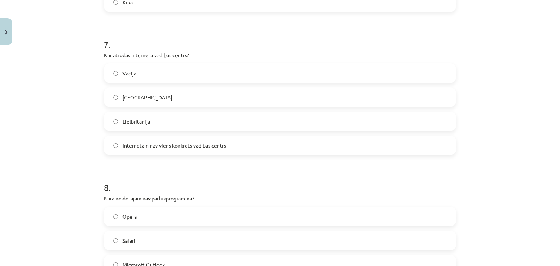
click at [324, 139] on label "Internetam nav viens konkrēts vadības centrs" at bounding box center [280, 145] width 351 height 18
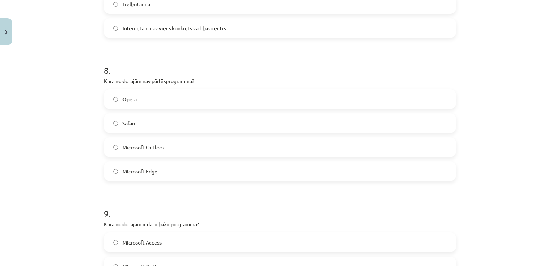
scroll to position [1100, 0]
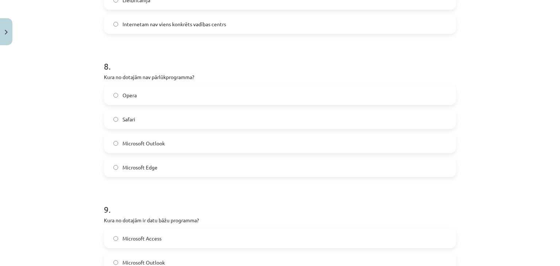
click at [270, 147] on label "Microsoft Outlook" at bounding box center [280, 143] width 351 height 18
click at [177, 145] on label "Microsoft Excel" at bounding box center [280, 142] width 351 height 18
click at [191, 93] on label "Microsoft Access" at bounding box center [280, 94] width 351 height 18
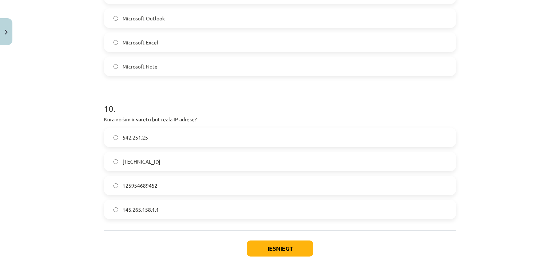
scroll to position [1348, 0]
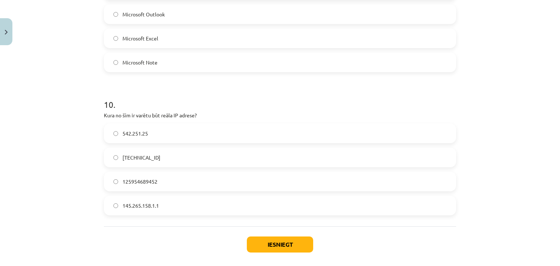
click at [151, 208] on span "145.265.158.1.1" at bounding box center [141, 206] width 36 height 8
click at [150, 152] on label "158.12.159.1" at bounding box center [280, 157] width 351 height 18
drag, startPoint x: 554, startPoint y: 242, endPoint x: 559, endPoint y: 221, distance: 21.7
click at [559, 221] on div "Mācību tēma: Datorikas - 10. klases 4. ieskaites mācību materiāls #7 Noslēguma …" at bounding box center [280, 133] width 560 height 266
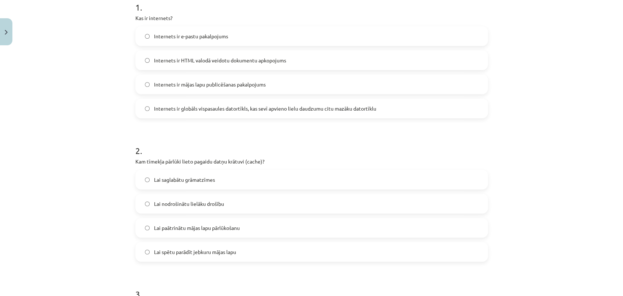
scroll to position [156, 0]
drag, startPoint x: 529, startPoint y: 2, endPoint x: 60, endPoint y: 122, distance: 483.8
click at [60, 122] on div "Mācību tēma: Datorikas - 10. klases 4. ieskaites mācību materiāls #7 Noslēguma …" at bounding box center [311, 148] width 623 height 296
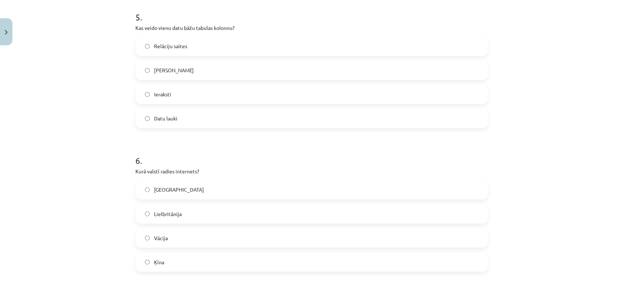
scroll to position [718, 0]
click at [560, 109] on div "Mācību tēma: Datorikas - 10. klases 4. ieskaites mācību materiāls #7 Noslēguma …" at bounding box center [311, 148] width 623 height 296
click at [370, 121] on label "Datu lauki" at bounding box center [311, 120] width 351 height 18
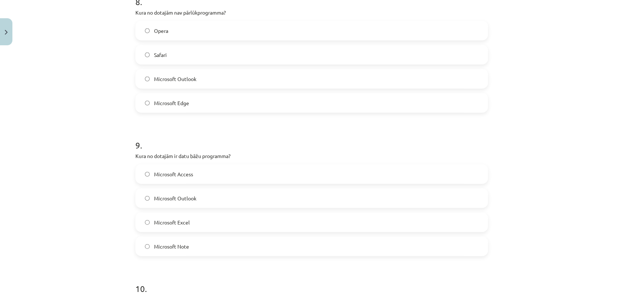
scroll to position [1353, 0]
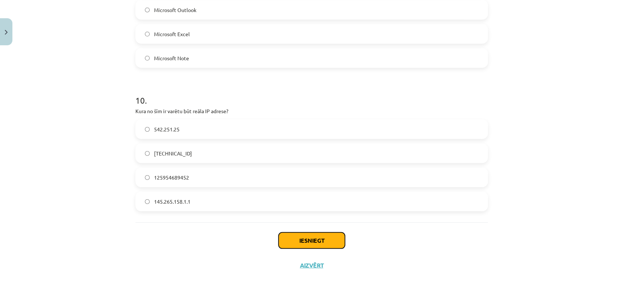
click at [304, 236] on button "Iesniegt" at bounding box center [311, 240] width 66 height 16
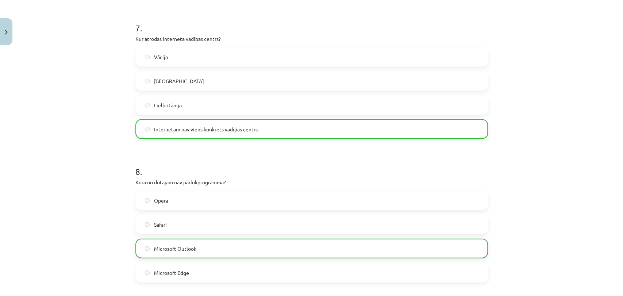
scroll to position [1376, 0]
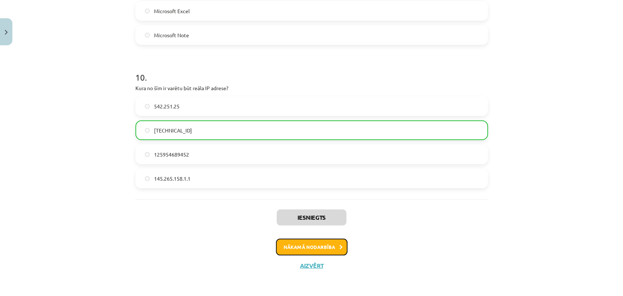
click at [328, 250] on button "Nākamā nodarbība" at bounding box center [311, 247] width 71 height 17
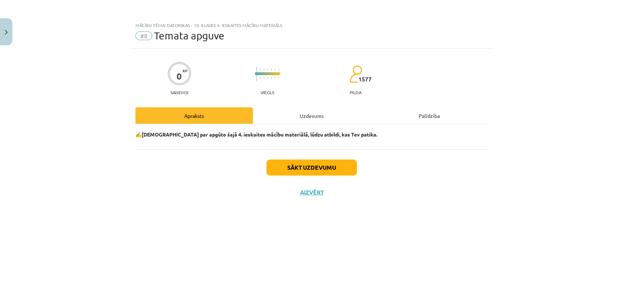
scroll to position [0, 0]
click at [314, 116] on div "Uzdevums" at bounding box center [311, 115] width 117 height 16
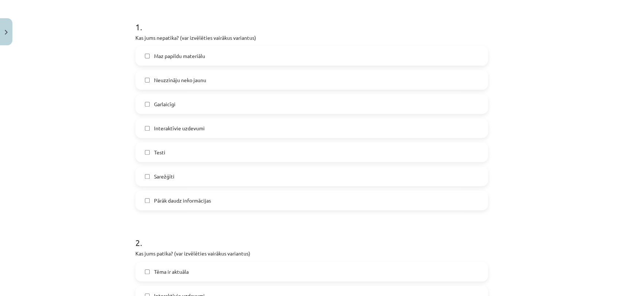
scroll to position [137, 0]
click at [319, 55] on label "Maz papildu materiālu" at bounding box center [311, 55] width 351 height 18
click at [225, 103] on label "Garlaicīgi" at bounding box center [311, 103] width 351 height 18
click at [222, 97] on label "Garlaicīgi" at bounding box center [311, 103] width 351 height 18
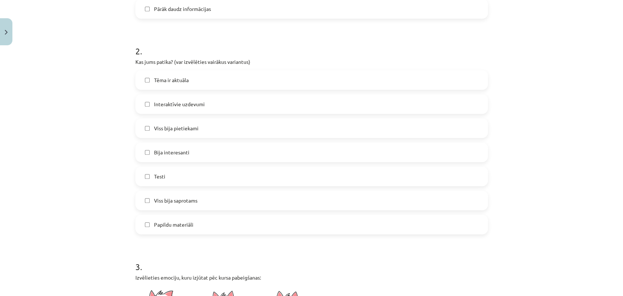
scroll to position [329, 0]
click at [210, 106] on label "Interaktīvie uzdevumi" at bounding box center [311, 103] width 351 height 18
click at [188, 177] on label "Testi" at bounding box center [311, 175] width 351 height 18
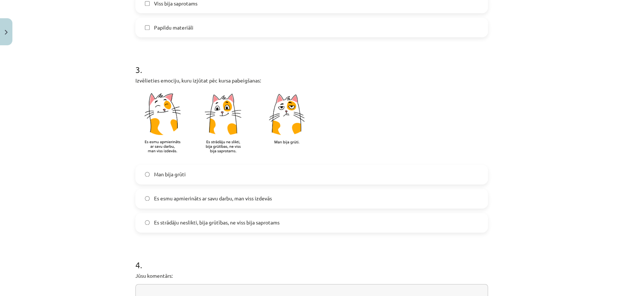
scroll to position [531, 0]
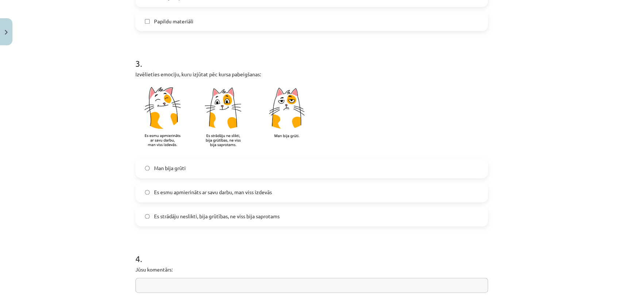
click at [251, 197] on label "Es esmu apmierināts ar savu darbu, man viss izdevās" at bounding box center [311, 192] width 351 height 18
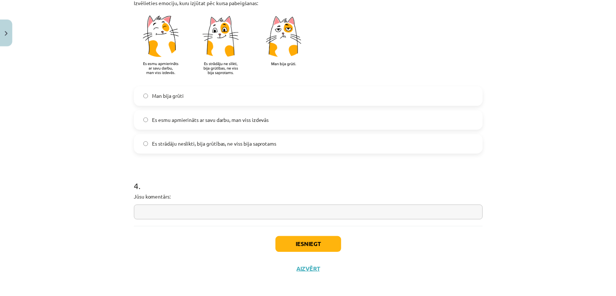
scroll to position [604, 0]
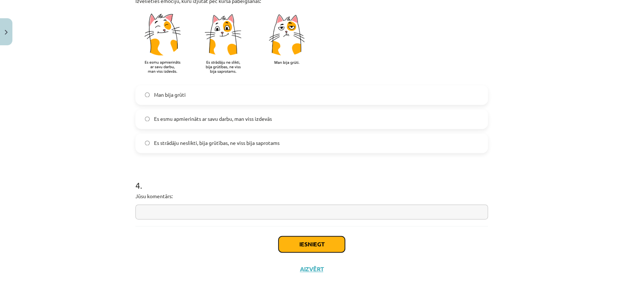
click at [320, 245] on button "Iesniegt" at bounding box center [311, 244] width 66 height 16
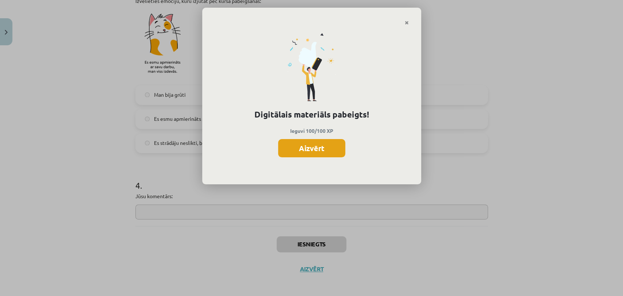
click at [312, 150] on button "Aizvērt" at bounding box center [311, 148] width 67 height 18
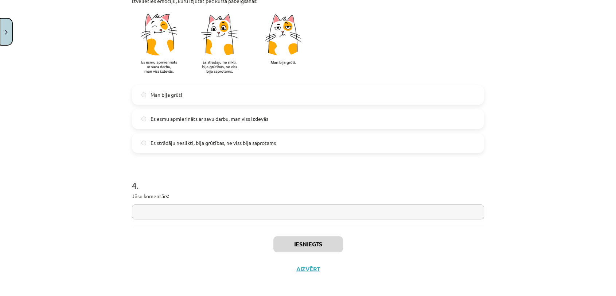
click at [3, 42] on button "Close" at bounding box center [6, 31] width 12 height 27
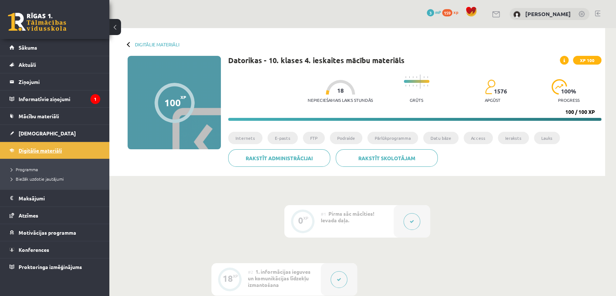
click at [26, 145] on link "Digitālie materiāli" at bounding box center [54, 150] width 91 height 17
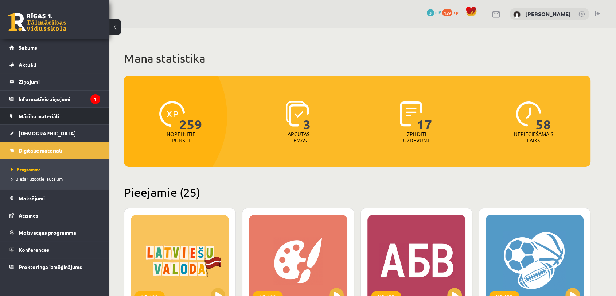
click at [39, 121] on link "Mācību materiāli" at bounding box center [54, 116] width 91 height 17
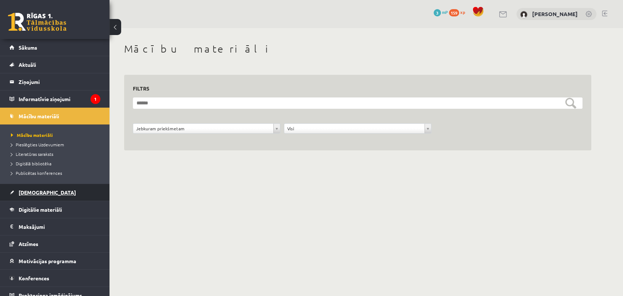
click at [35, 189] on span "[DEMOGRAPHIC_DATA]" at bounding box center [47, 192] width 57 height 7
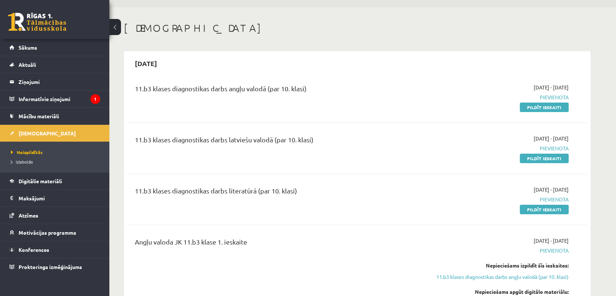
scroll to position [20, 0]
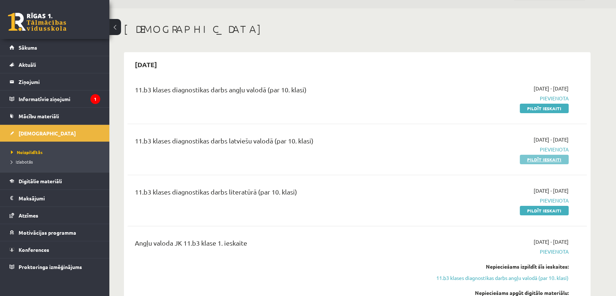
click at [550, 158] on link "Pildīt ieskaiti" at bounding box center [544, 159] width 49 height 9
click at [536, 160] on link "Pildīt ieskaiti" at bounding box center [544, 159] width 49 height 9
click at [539, 161] on link "Pildīt ieskaiti" at bounding box center [544, 159] width 49 height 9
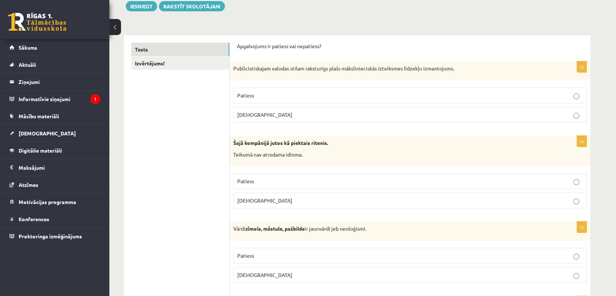
scroll to position [102, 0]
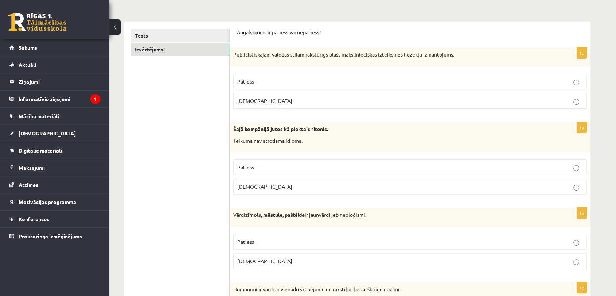
click at [171, 53] on link "Izvērtējums!" at bounding box center [180, 49] width 98 height 13
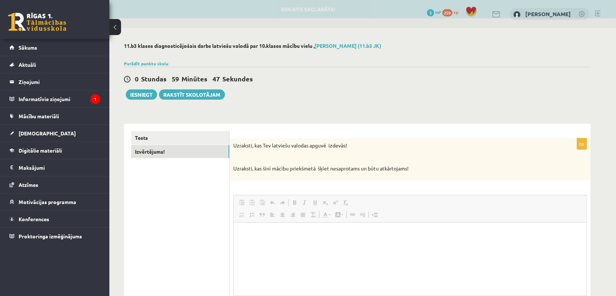
scroll to position [0, 0]
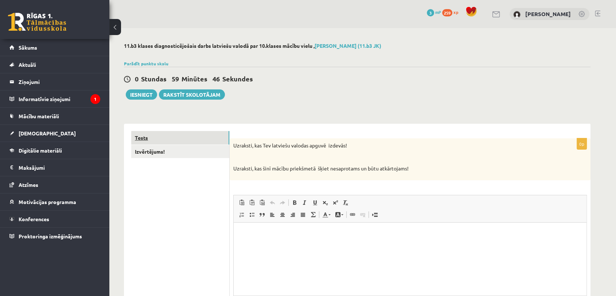
click at [203, 143] on link "Tests" at bounding box center [180, 137] width 98 height 13
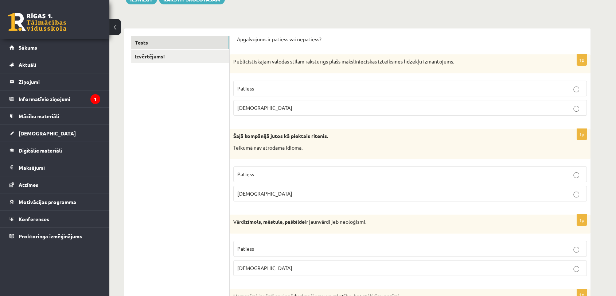
scroll to position [87, 0]
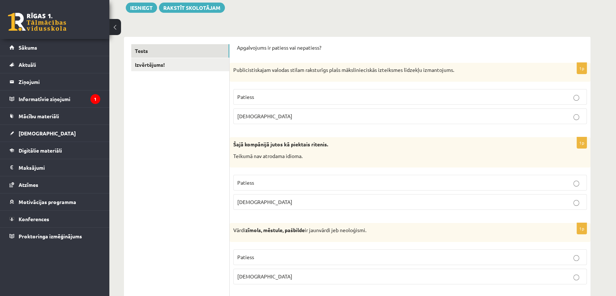
click at [432, 93] on p "Patiess" at bounding box center [410, 97] width 346 height 8
click at [353, 201] on p "Aplams" at bounding box center [410, 202] width 346 height 8
click at [341, 203] on p "Aplams" at bounding box center [410, 202] width 346 height 8
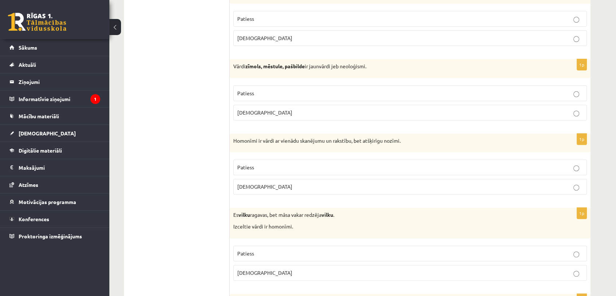
scroll to position [236, 0]
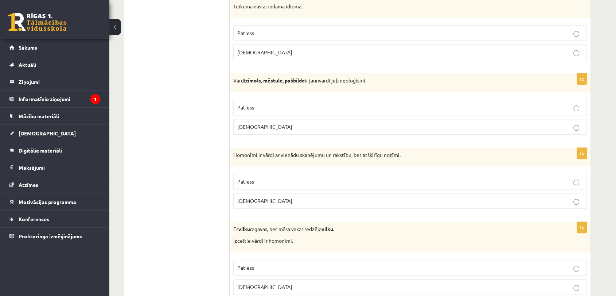
click at [455, 102] on label "Patiess" at bounding box center [410, 108] width 354 height 16
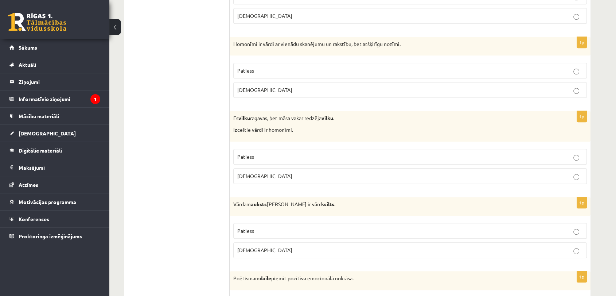
scroll to position [353, 0]
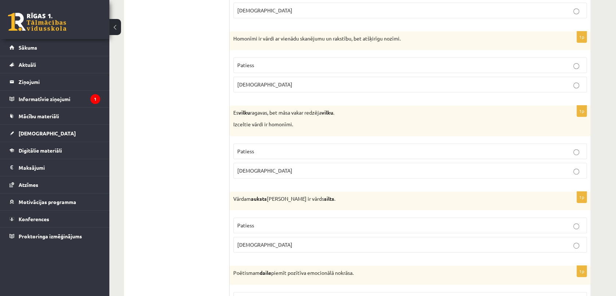
click at [294, 151] on p "Patiess" at bounding box center [410, 151] width 346 height 8
click at [335, 65] on p "Patiess" at bounding box center [410, 65] width 346 height 8
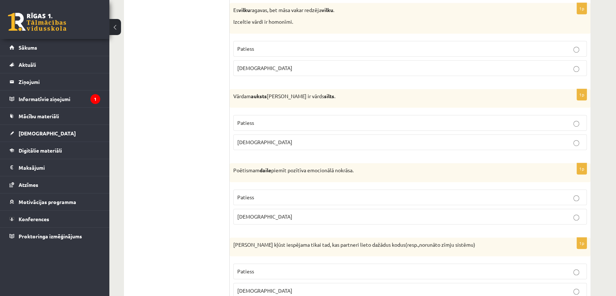
scroll to position [461, 0]
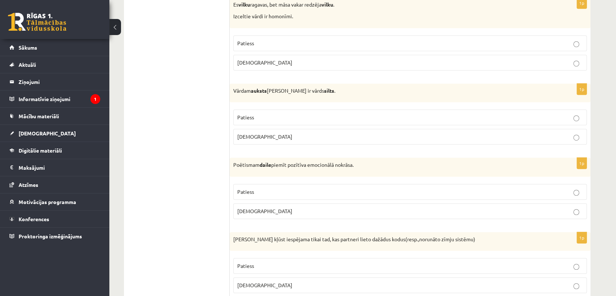
click at [379, 117] on p "Patiess" at bounding box center [410, 117] width 346 height 8
click at [423, 193] on p "Patiess" at bounding box center [410, 192] width 346 height 8
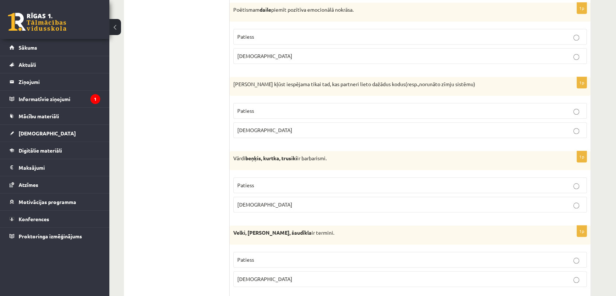
scroll to position [619, 0]
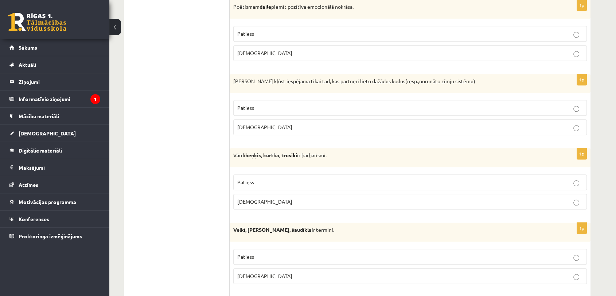
click at [554, 181] on p "Patiess" at bounding box center [410, 182] width 346 height 8
click at [566, 121] on label "Aplams" at bounding box center [410, 127] width 354 height 16
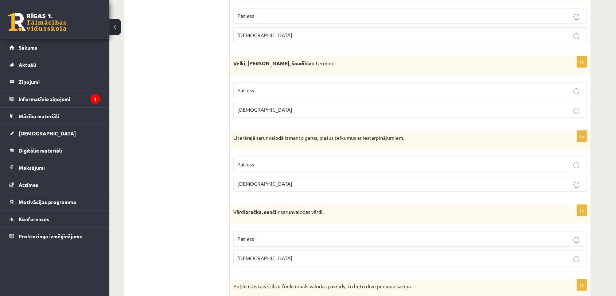
scroll to position [779, 0]
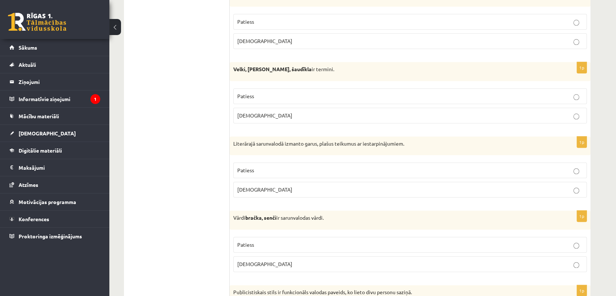
click at [479, 94] on p "Patiess" at bounding box center [410, 96] width 346 height 8
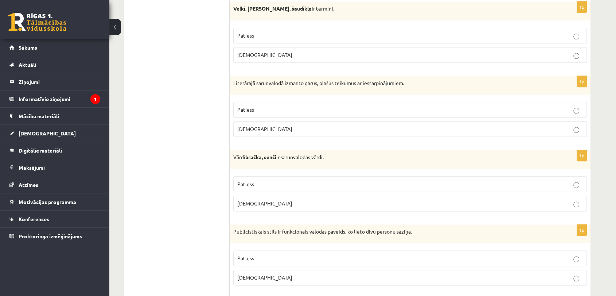
scroll to position [837, 0]
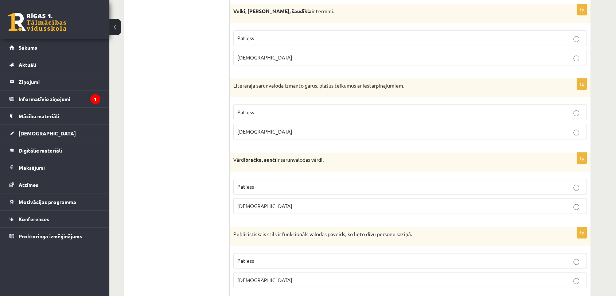
click at [549, 109] on p "Patiess" at bounding box center [410, 112] width 346 height 8
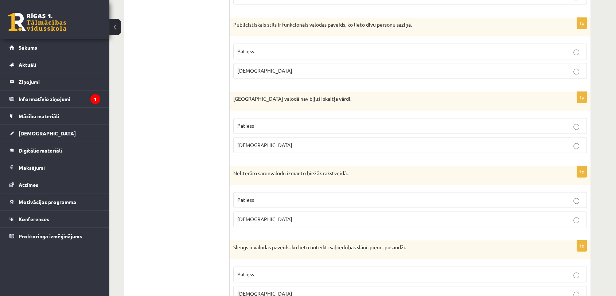
scroll to position [1054, 0]
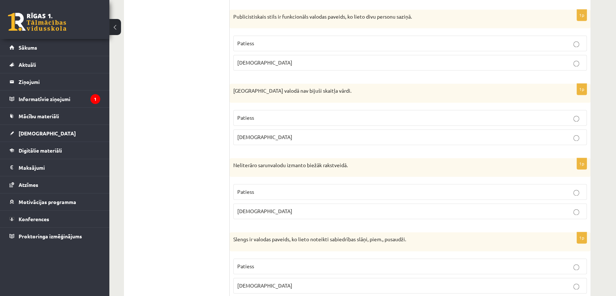
click at [554, 111] on label "Patiess" at bounding box center [410, 118] width 354 height 16
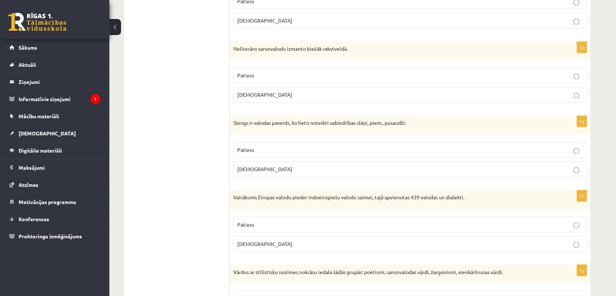
scroll to position [1259, 0]
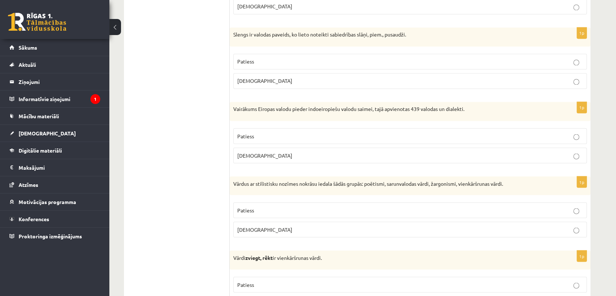
click at [537, 61] on p "Patiess" at bounding box center [410, 62] width 346 height 8
click at [529, 132] on p "Patiess" at bounding box center [410, 136] width 346 height 8
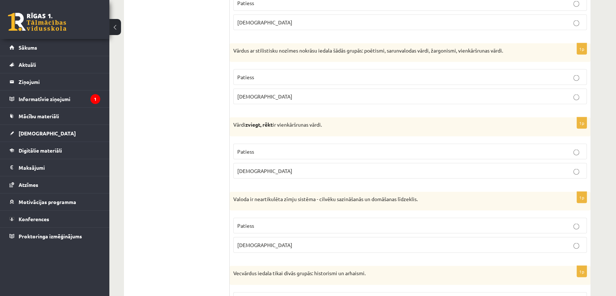
scroll to position [1393, 0]
click at [502, 169] on p "Aplams" at bounding box center [410, 170] width 346 height 8
click at [345, 69] on label "Patiess" at bounding box center [410, 77] width 354 height 16
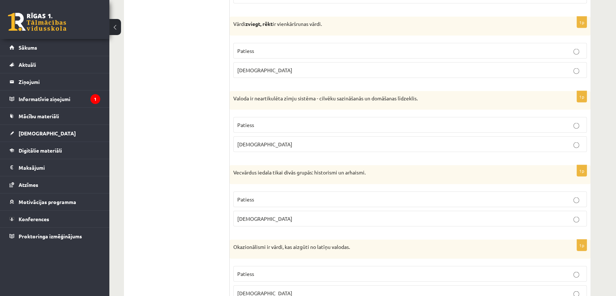
scroll to position [1496, 0]
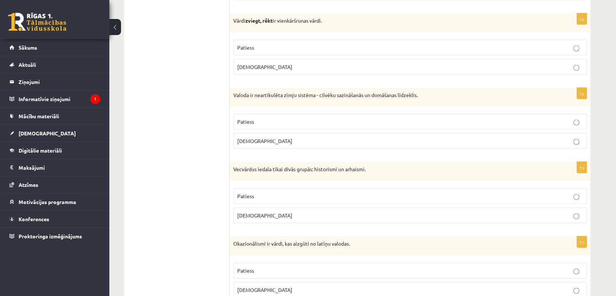
click at [341, 118] on p "Patiess" at bounding box center [410, 122] width 346 height 8
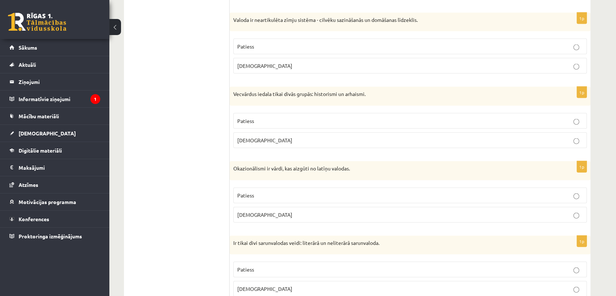
click at [323, 141] on label "Aplams" at bounding box center [410, 140] width 354 height 16
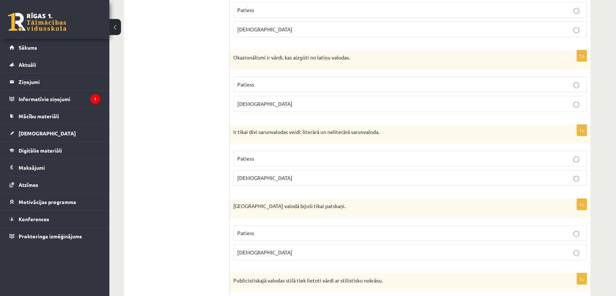
scroll to position [1682, 0]
click at [262, 6] on p "Patiess" at bounding box center [410, 10] width 346 height 8
click at [251, 26] on span "Aplams" at bounding box center [264, 29] width 55 height 7
click at [274, 83] on p "Patiess" at bounding box center [410, 84] width 346 height 8
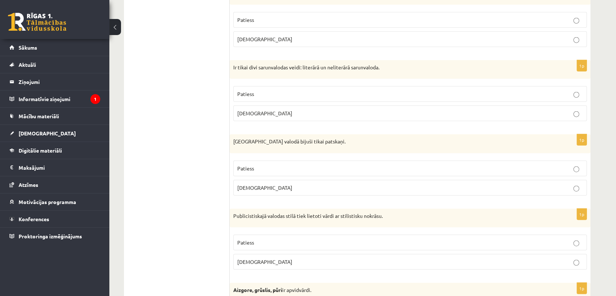
scroll to position [1748, 0]
click at [253, 89] on span "Patiess" at bounding box center [245, 92] width 17 height 7
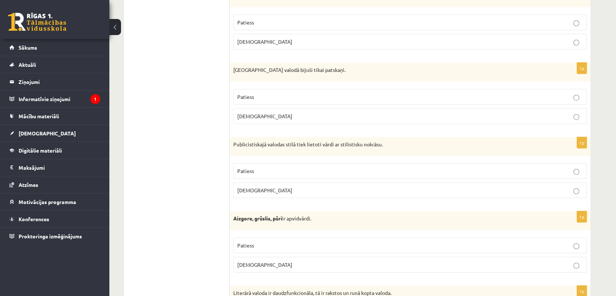
scroll to position [1821, 0]
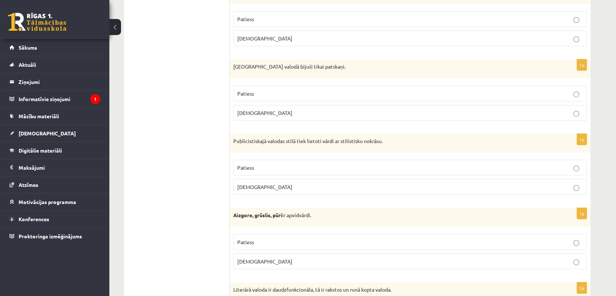
click at [274, 105] on label "Aplams" at bounding box center [410, 113] width 354 height 16
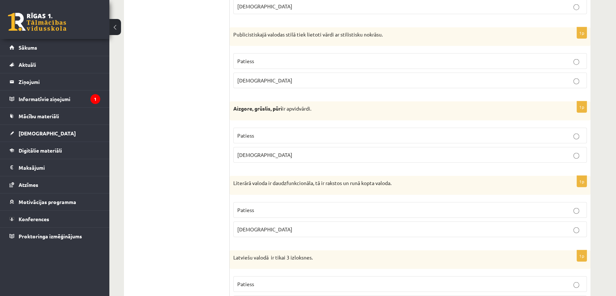
scroll to position [1927, 0]
click at [256, 133] on p "Patiess" at bounding box center [410, 136] width 346 height 8
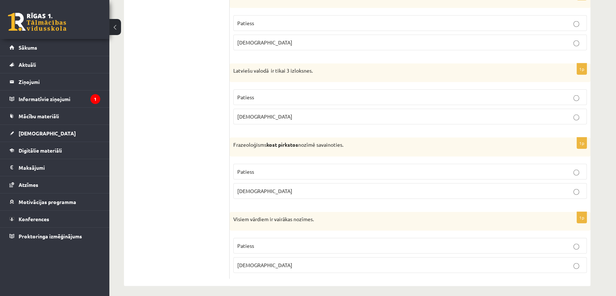
scroll to position [2115, 0]
click at [247, 187] on span "Aplams" at bounding box center [264, 190] width 55 height 7
click at [251, 261] on span "Aplams" at bounding box center [264, 264] width 55 height 7
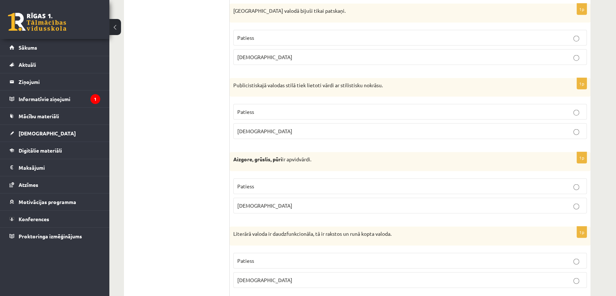
scroll to position [1877, 0]
click at [276, 108] on p "Patiess" at bounding box center [410, 112] width 346 height 8
click at [357, 257] on p "Patiess" at bounding box center [410, 261] width 346 height 8
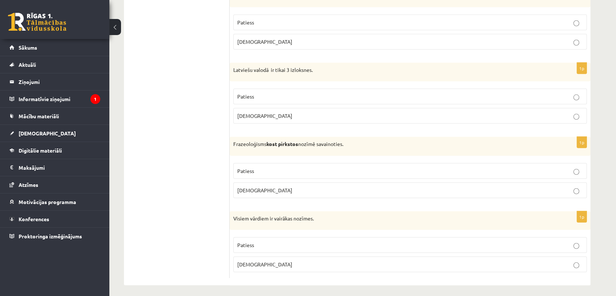
scroll to position [2115, 0]
click at [285, 119] on label "Aplams" at bounding box center [410, 116] width 354 height 16
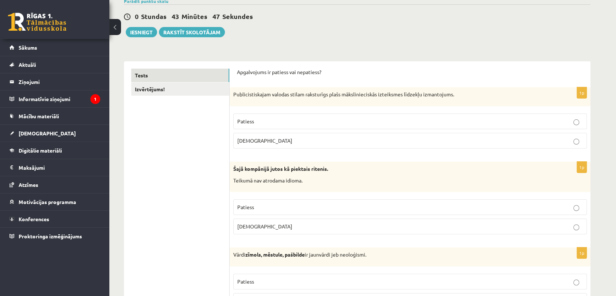
scroll to position [0, 0]
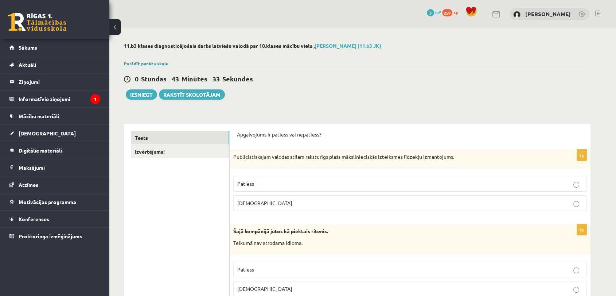
click at [134, 63] on link "Parādīt punktu skalu" at bounding box center [146, 64] width 44 height 6
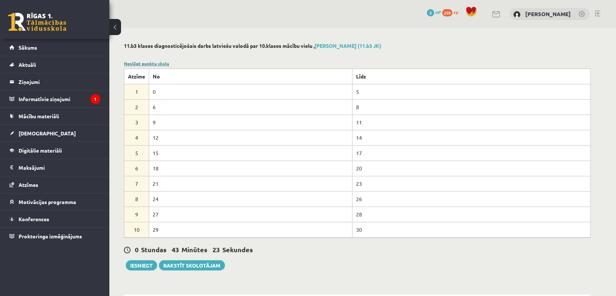
click at [147, 66] on link "Noslēpt punktu skalu" at bounding box center [146, 64] width 45 height 6
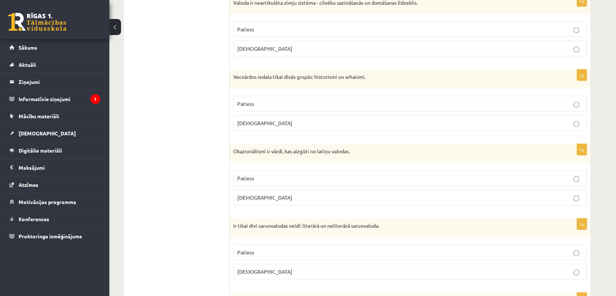
scroll to position [1588, 0]
click at [434, 102] on p "Patiess" at bounding box center [410, 104] width 346 height 8
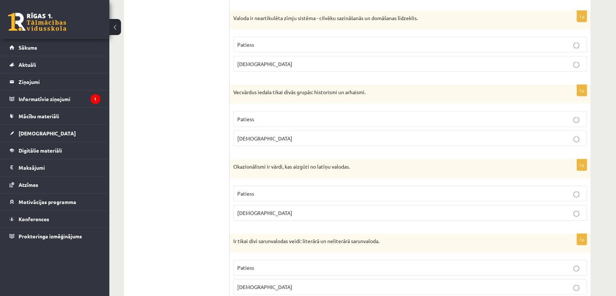
scroll to position [1573, 0]
click at [251, 60] on span "Aplams" at bounding box center [264, 63] width 55 height 7
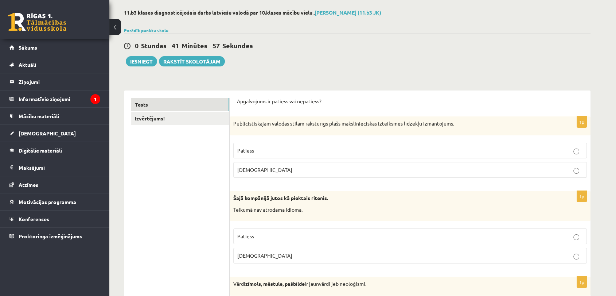
scroll to position [0, 0]
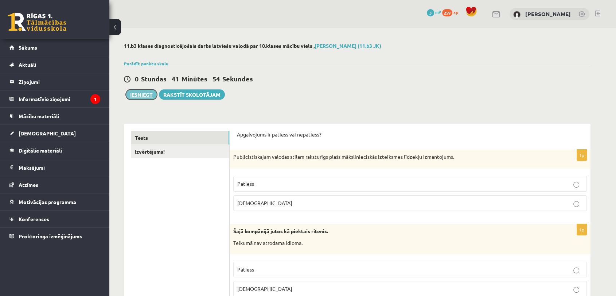
click at [151, 97] on button "Iesniegt" at bounding box center [141, 94] width 31 height 10
click at [146, 97] on button "Iesniegt" at bounding box center [141, 94] width 31 height 10
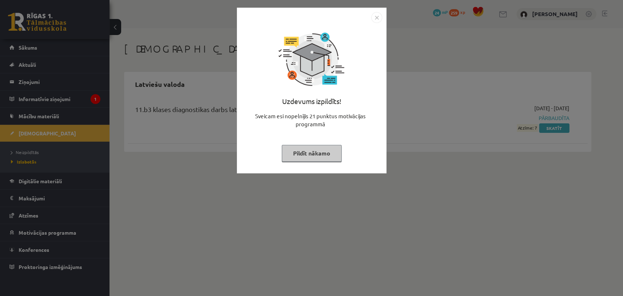
click at [376, 20] on img "Close" at bounding box center [376, 17] width 11 height 11
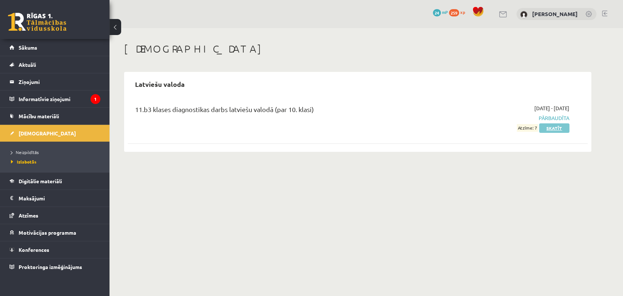
click at [545, 129] on link "Skatīt" at bounding box center [554, 127] width 30 height 9
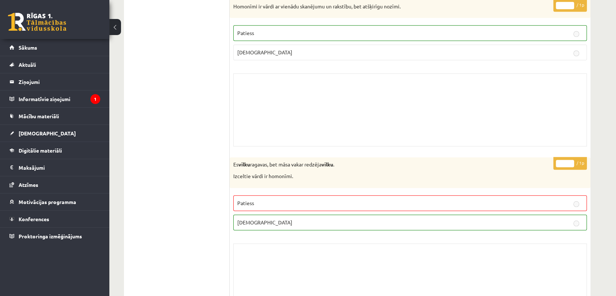
scroll to position [719, 0]
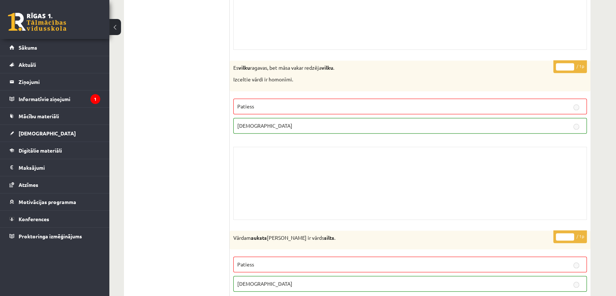
click at [505, 112] on label "Patiess" at bounding box center [410, 106] width 354 height 16
click at [538, 122] on p "[DEMOGRAPHIC_DATA]" at bounding box center [410, 126] width 346 height 8
click at [485, 160] on div "Skolotāja pielikums" at bounding box center [410, 183] width 354 height 73
click at [560, 124] on p "Aplams" at bounding box center [410, 126] width 346 height 8
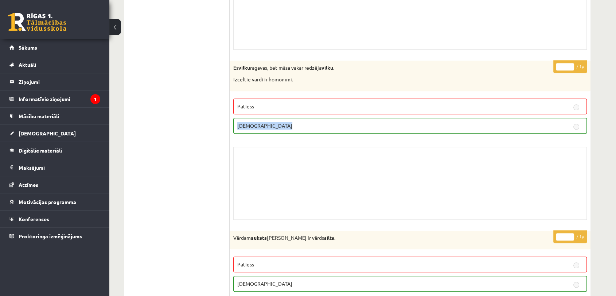
click at [560, 124] on p "Aplams" at bounding box center [410, 126] width 346 height 8
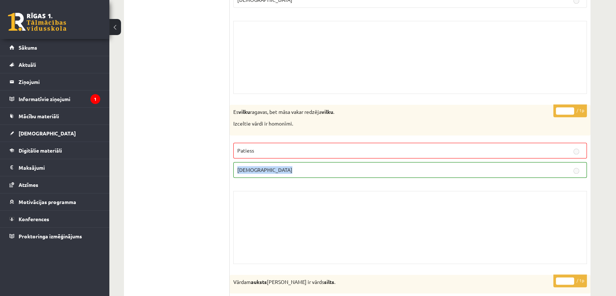
scroll to position [0, 0]
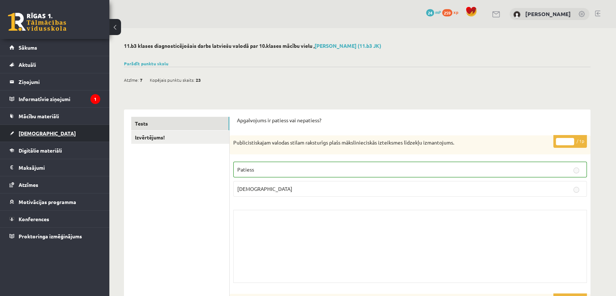
click at [44, 133] on link "[DEMOGRAPHIC_DATA]" at bounding box center [54, 133] width 91 height 17
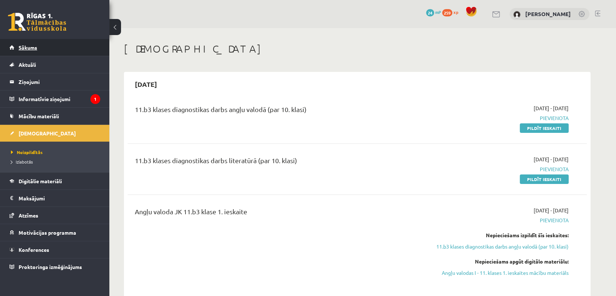
click at [43, 52] on link "Sākums" at bounding box center [54, 47] width 91 height 17
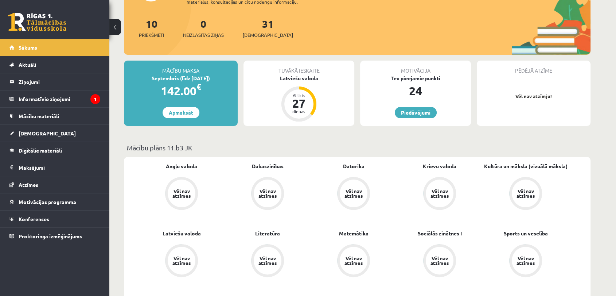
scroll to position [100, 0]
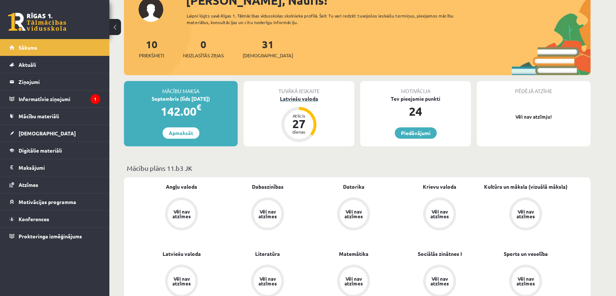
click at [306, 97] on div "Latviešu valoda" at bounding box center [299, 99] width 111 height 8
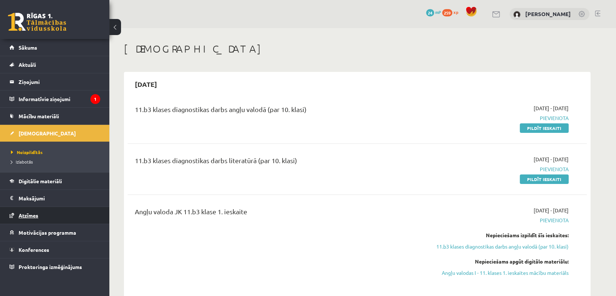
click at [41, 217] on link "Atzīmes" at bounding box center [54, 215] width 91 height 17
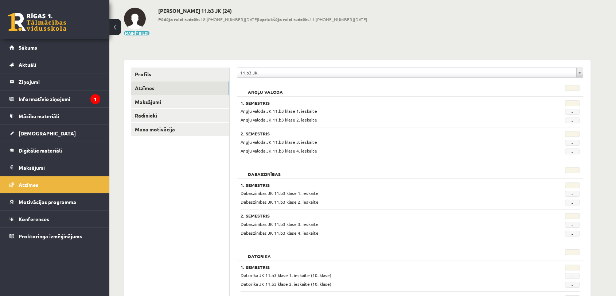
scroll to position [38, 0]
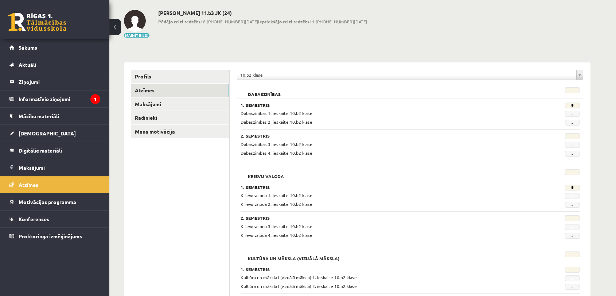
scroll to position [34, 0]
click at [26, 134] on span "[DEMOGRAPHIC_DATA]" at bounding box center [47, 133] width 57 height 7
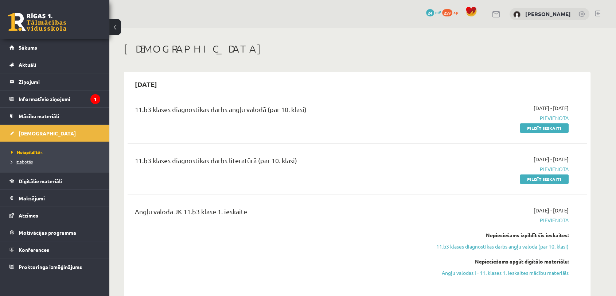
click at [19, 163] on span "Izlabotās" at bounding box center [22, 162] width 22 height 6
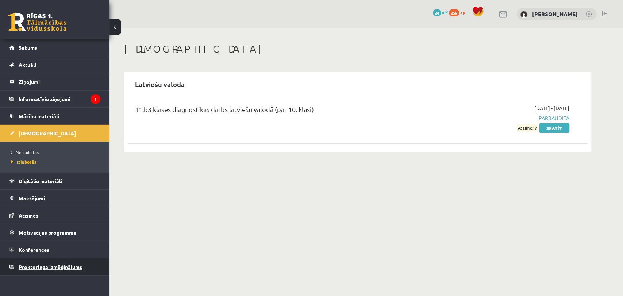
click at [68, 270] on link "Proktoringa izmēģinājums" at bounding box center [54, 266] width 91 height 17
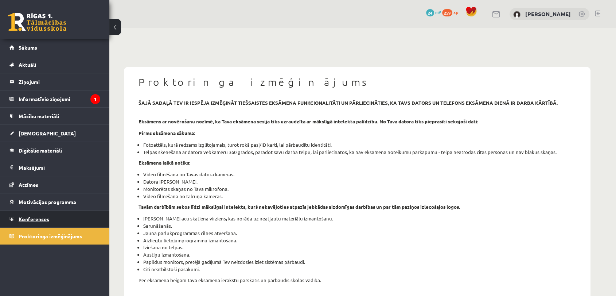
click at [31, 220] on span "Konferences" at bounding box center [34, 219] width 31 height 7
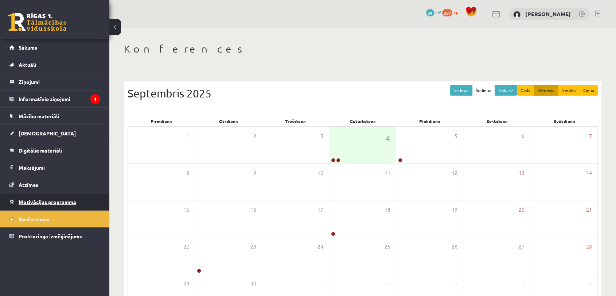
click at [51, 202] on span "Motivācijas programma" at bounding box center [48, 201] width 58 height 7
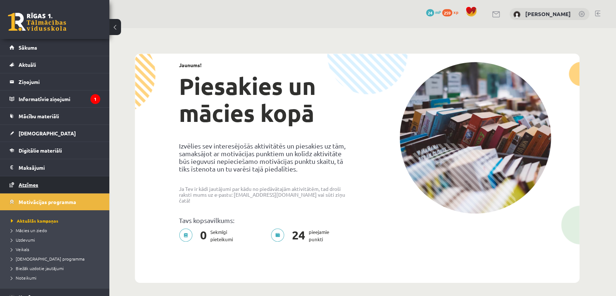
click at [30, 187] on link "Atzīmes" at bounding box center [54, 184] width 91 height 17
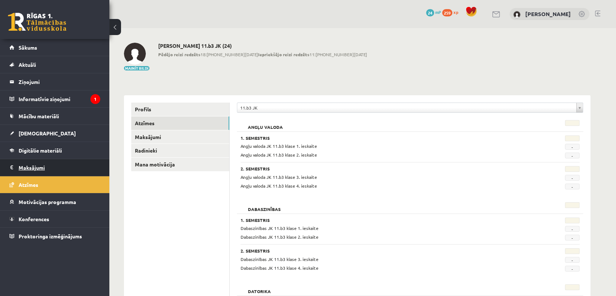
click at [26, 164] on legend "Maksājumi 0" at bounding box center [60, 167] width 82 height 17
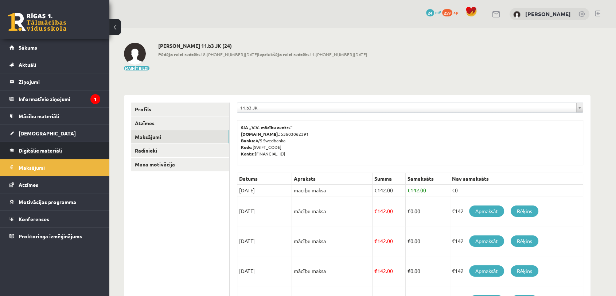
click at [57, 146] on link "Digitālie materiāli" at bounding box center [54, 150] width 91 height 17
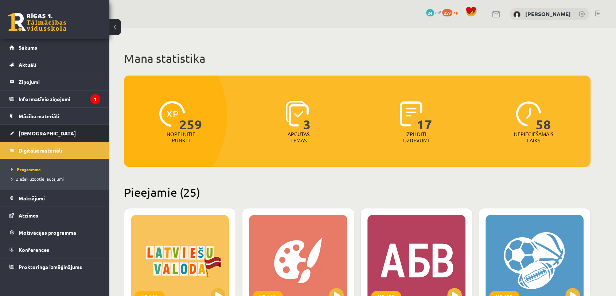
click at [26, 135] on link "[DEMOGRAPHIC_DATA]" at bounding box center [54, 133] width 91 height 17
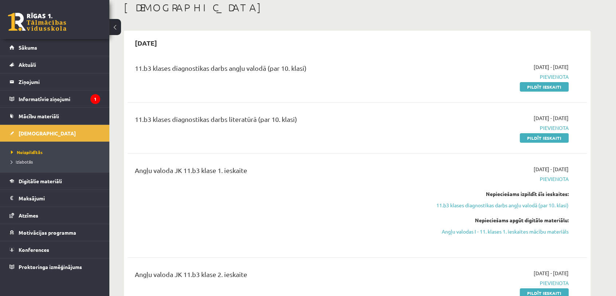
scroll to position [40, 0]
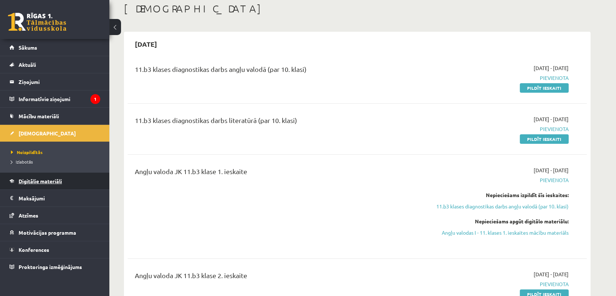
click at [38, 186] on link "Digitālie materiāli" at bounding box center [54, 181] width 91 height 17
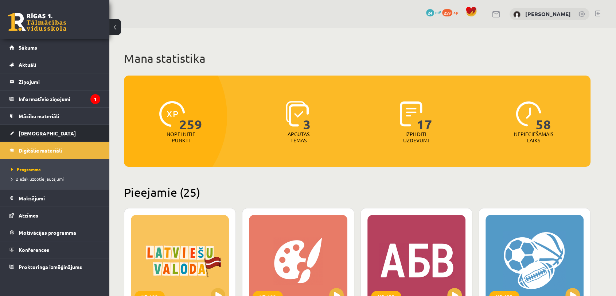
click at [28, 136] on link "[DEMOGRAPHIC_DATA]" at bounding box center [54, 133] width 91 height 17
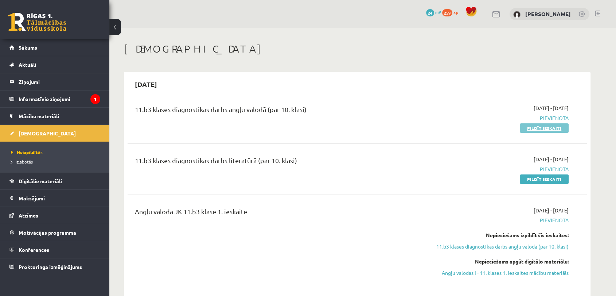
click at [528, 127] on link "Pildīt ieskaiti" at bounding box center [544, 127] width 49 height 9
click at [26, 49] on span "Sākums" at bounding box center [28, 47] width 19 height 7
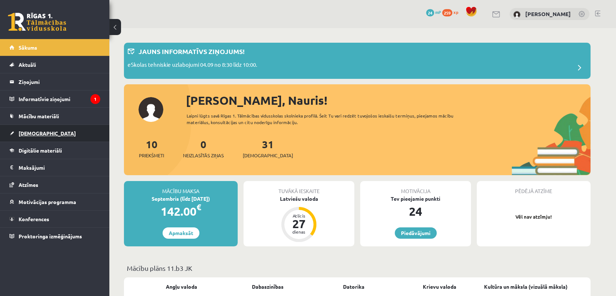
click at [28, 129] on link "[DEMOGRAPHIC_DATA]" at bounding box center [54, 133] width 91 height 17
